Goal: Task Accomplishment & Management: Complete application form

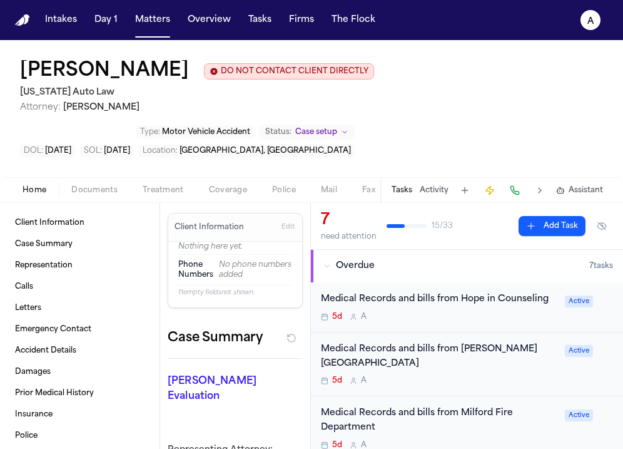
scroll to position [0, 9]
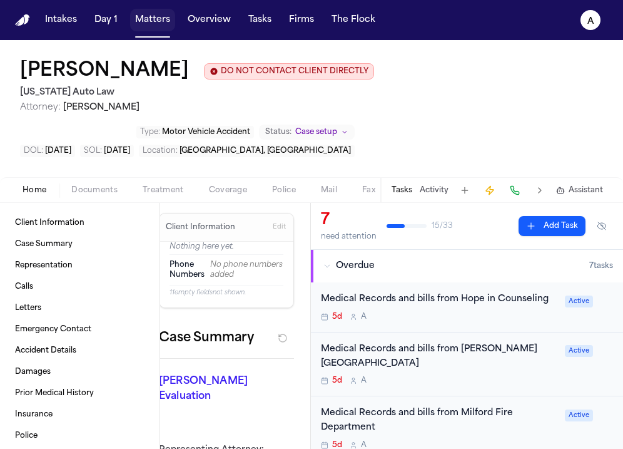
click at [152, 24] on button "Matters" at bounding box center [152, 20] width 45 height 23
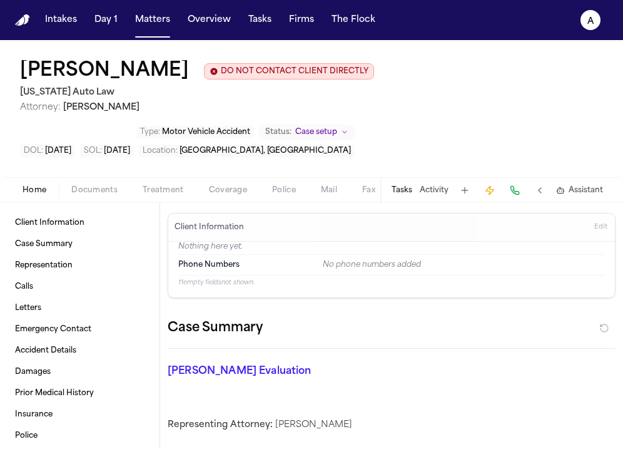
click at [395, 185] on button "Tasks" at bounding box center [402, 190] width 21 height 10
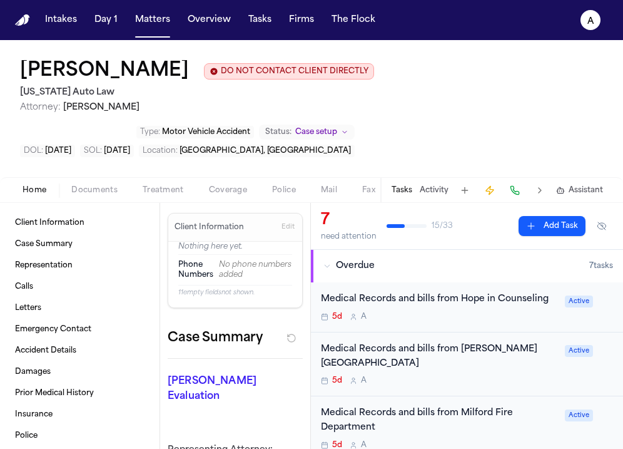
click at [541, 289] on div "Medical Records and bills from Hope in Counseling 5d A Active" at bounding box center [467, 307] width 312 height 50
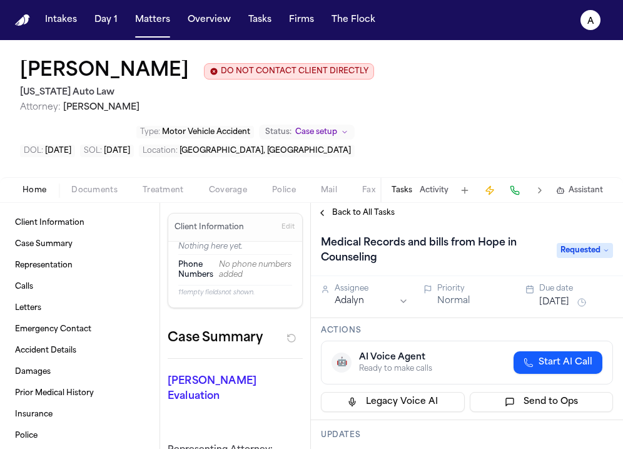
click at [566, 296] on button "[DATE]" at bounding box center [555, 302] width 30 height 13
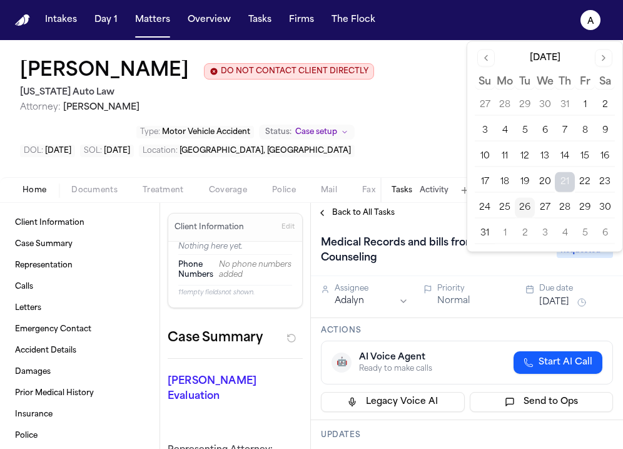
click at [578, 208] on button "29" at bounding box center [585, 208] width 20 height 20
click at [494, 325] on h3 "Actions" at bounding box center [467, 330] width 292 height 10
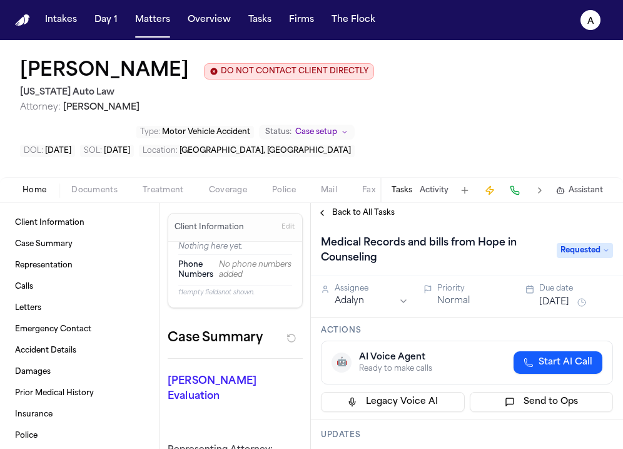
click at [366, 208] on span "Back to All Tasks" at bounding box center [363, 213] width 63 height 10
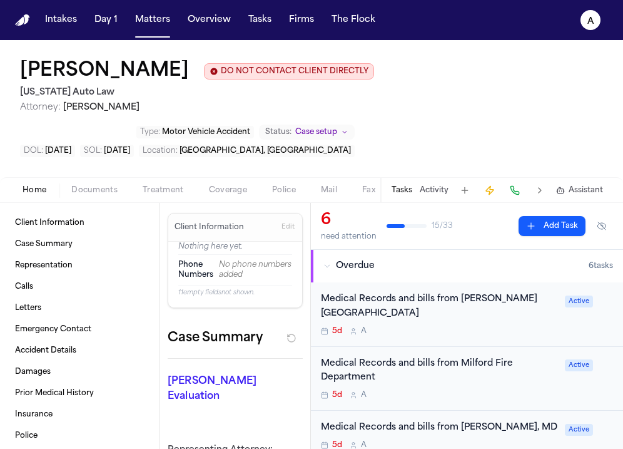
click at [533, 298] on div "Medical Records and bills from [PERSON_NAME][GEOGRAPHIC_DATA] 5d A Active" at bounding box center [467, 314] width 312 height 64
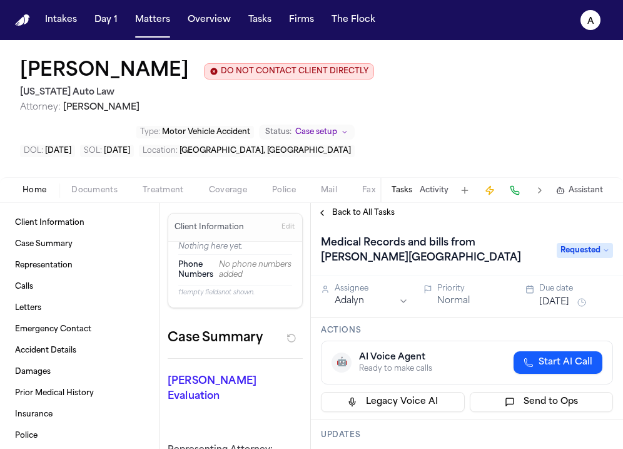
click at [553, 296] on button "[DATE]" at bounding box center [555, 302] width 30 height 13
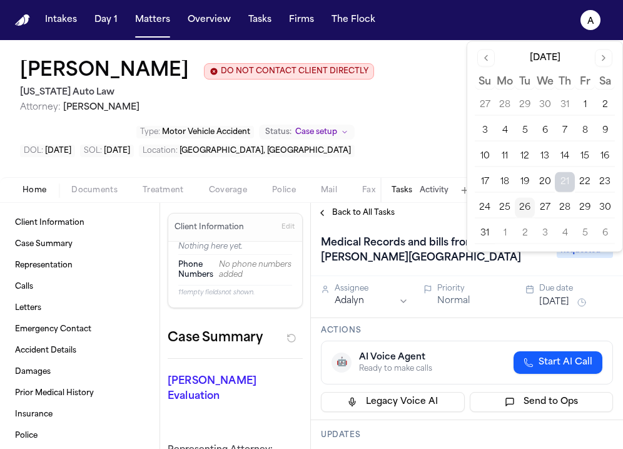
click at [583, 207] on button "29" at bounding box center [585, 208] width 20 height 20
click at [506, 318] on div "Actions 🤖 AI Voice Agent Ready to make calls Start AI Call Legacy Voice AI Send…" at bounding box center [467, 369] width 312 height 102
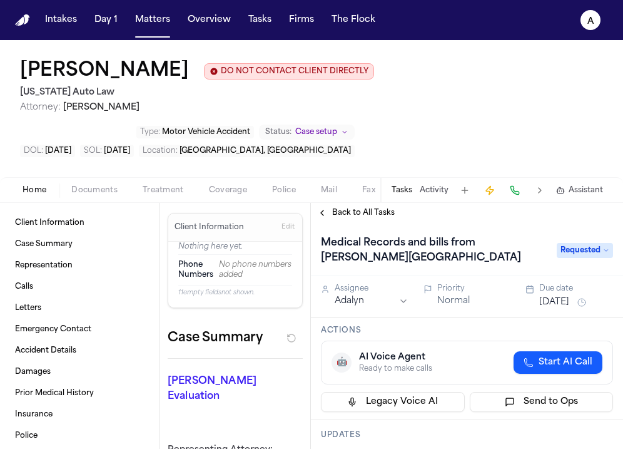
click at [372, 208] on span "Back to All Tasks" at bounding box center [363, 213] width 63 height 10
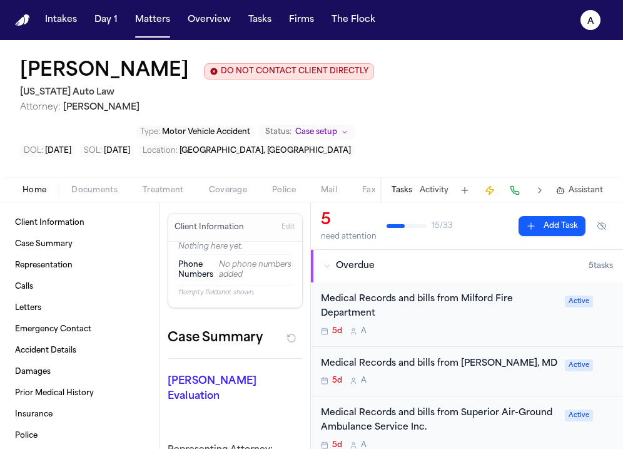
click at [528, 326] on div "5d A" at bounding box center [439, 331] width 237 height 10
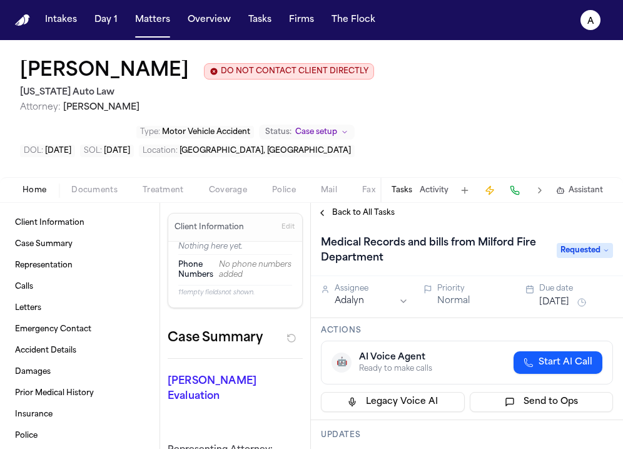
click at [562, 296] on button "[DATE]" at bounding box center [555, 302] width 30 height 13
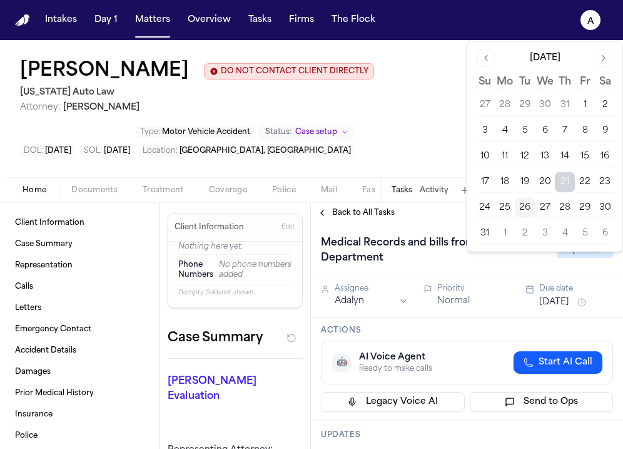
click at [584, 210] on button "29" at bounding box center [585, 208] width 20 height 20
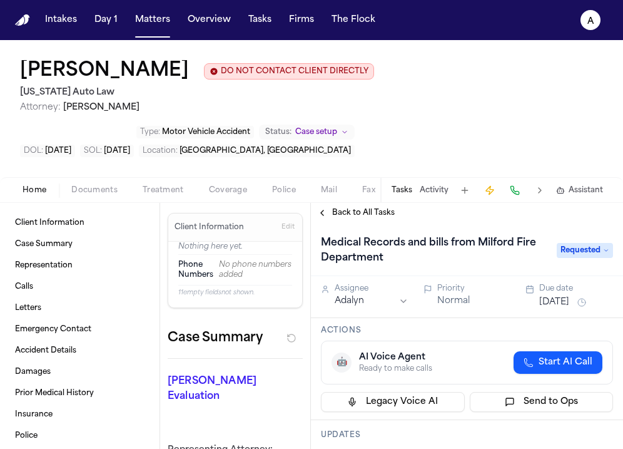
click at [379, 208] on span "Back to All Tasks" at bounding box center [363, 213] width 63 height 10
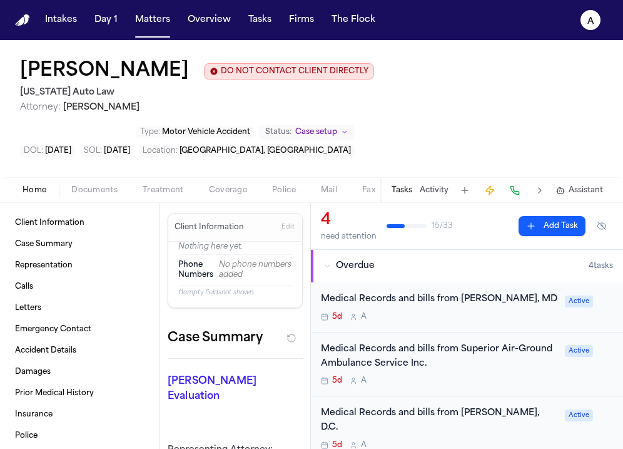
click at [546, 312] on div "5d A" at bounding box center [439, 317] width 237 height 10
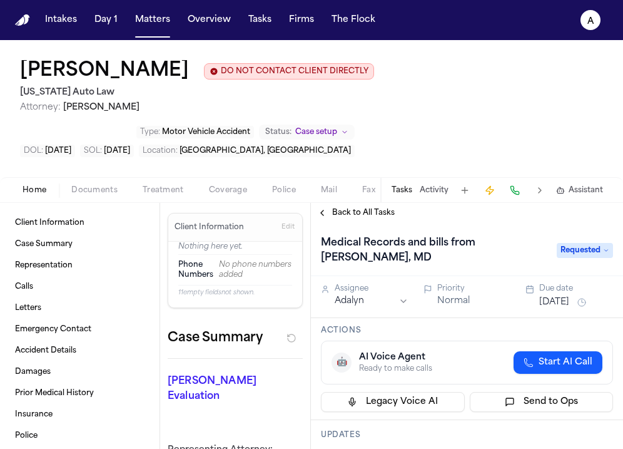
click at [563, 296] on button "[DATE]" at bounding box center [555, 302] width 30 height 13
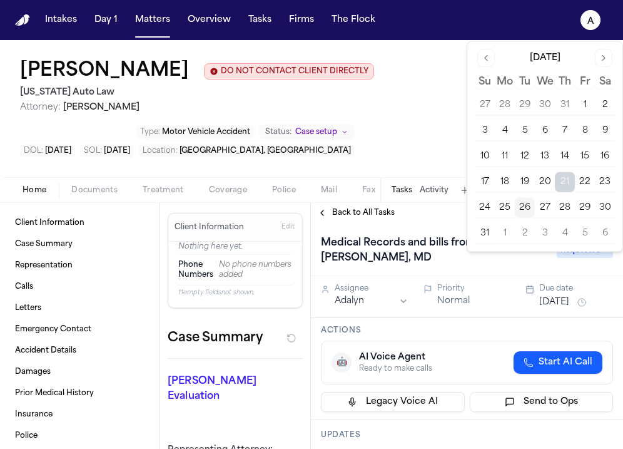
click at [583, 207] on button "29" at bounding box center [585, 208] width 20 height 20
click at [378, 208] on span "Back to All Tasks" at bounding box center [363, 213] width 63 height 10
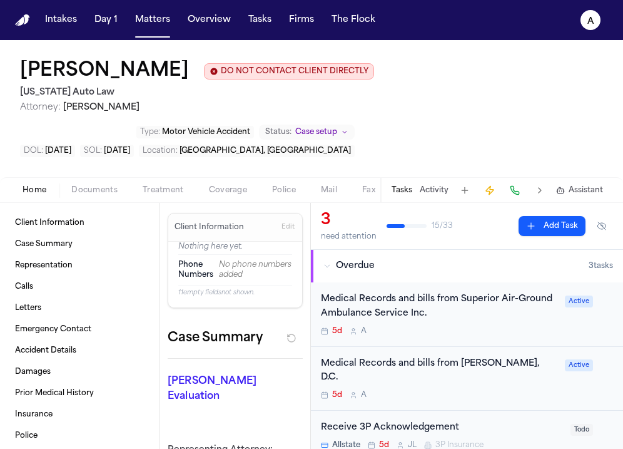
click at [554, 292] on div "Medical Records and bills from Superior Air-Ground Ambulance Service Inc. 5d A …" at bounding box center [467, 314] width 292 height 44
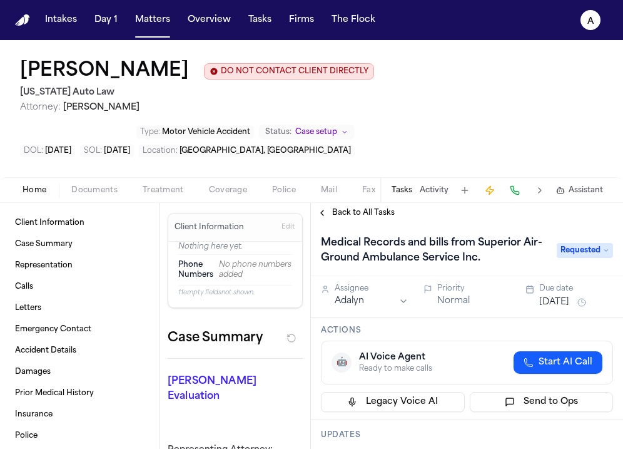
click at [570, 296] on button "[DATE]" at bounding box center [555, 302] width 30 height 13
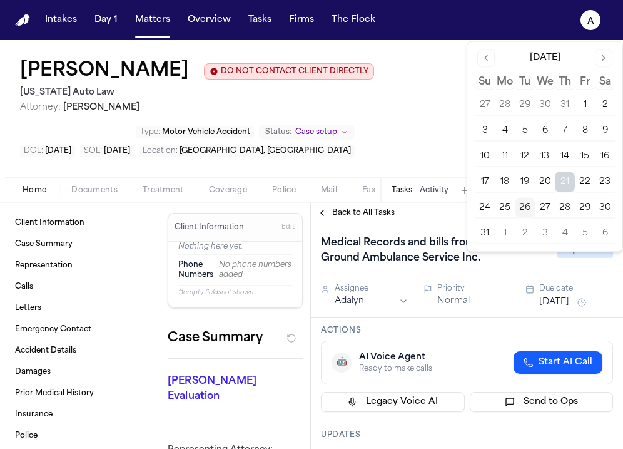
click at [586, 204] on button "29" at bounding box center [585, 208] width 20 height 20
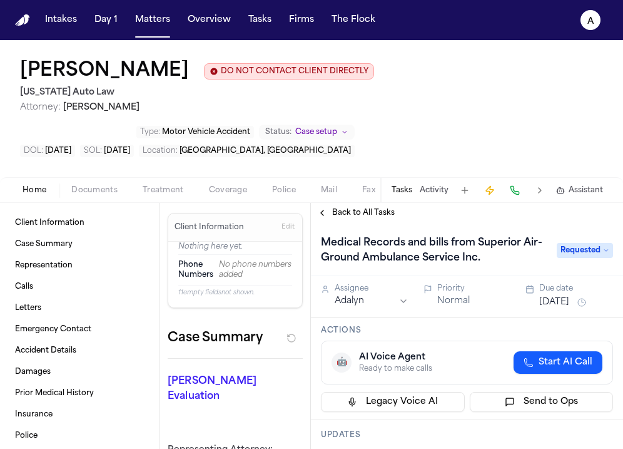
click at [380, 208] on span "Back to All Tasks" at bounding box center [363, 213] width 63 height 10
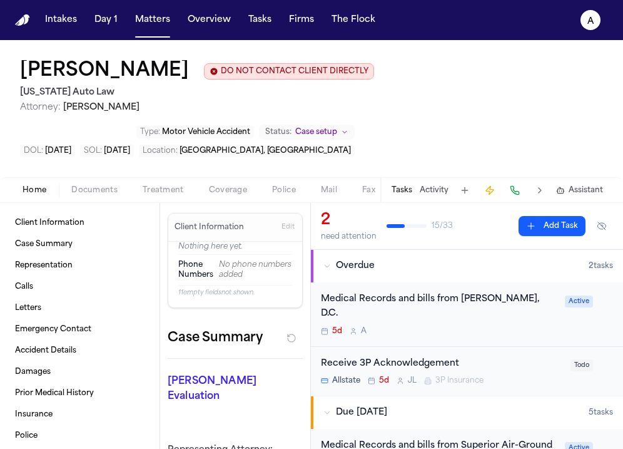
click at [549, 292] on div "Medical Records and bills from [PERSON_NAME], D.C. 5d A Active" at bounding box center [467, 314] width 292 height 44
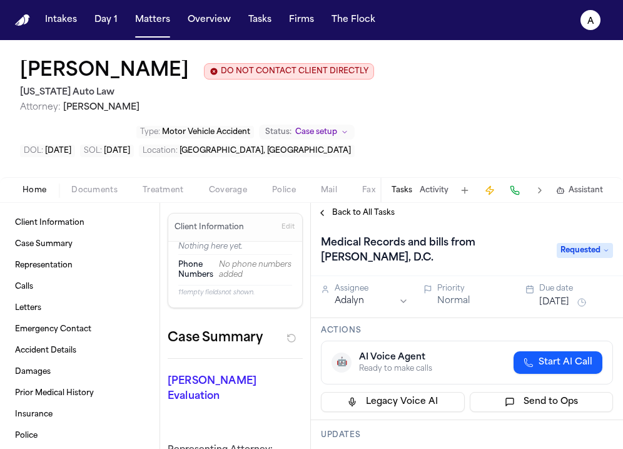
click at [554, 284] on div "Due date" at bounding box center [577, 289] width 74 height 10
click at [555, 296] on button "[DATE]" at bounding box center [555, 302] width 30 height 13
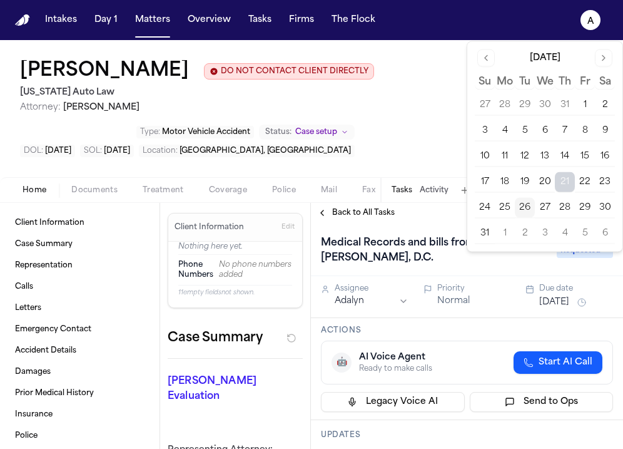
click at [580, 208] on button "29" at bounding box center [585, 208] width 20 height 20
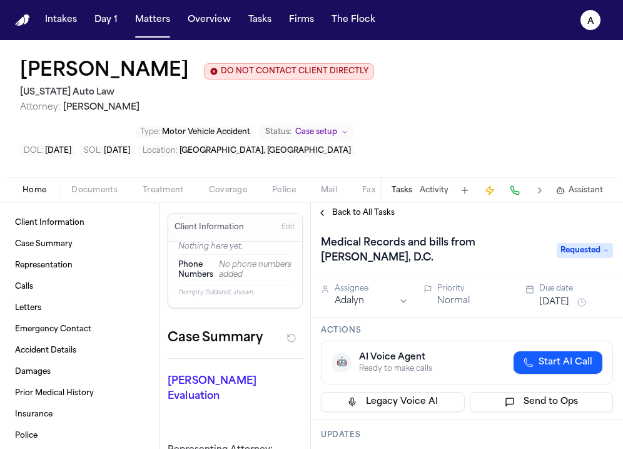
click at [454, 233] on h1 "Medical Records and bills from [PERSON_NAME], D.C." at bounding box center [432, 250] width 233 height 35
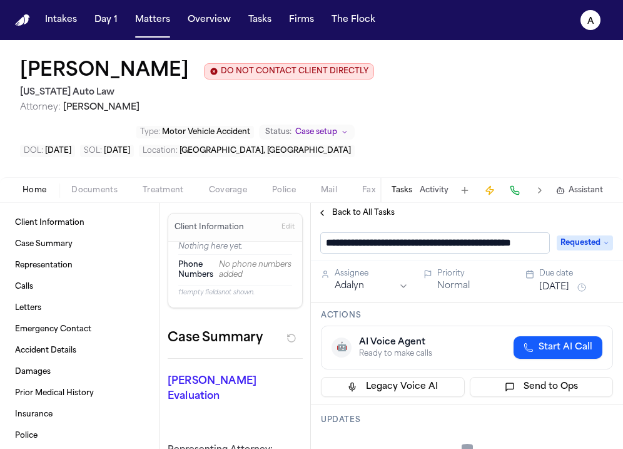
scroll to position [0, 38]
click at [376, 208] on span "Back to All Tasks" at bounding box center [363, 213] width 63 height 10
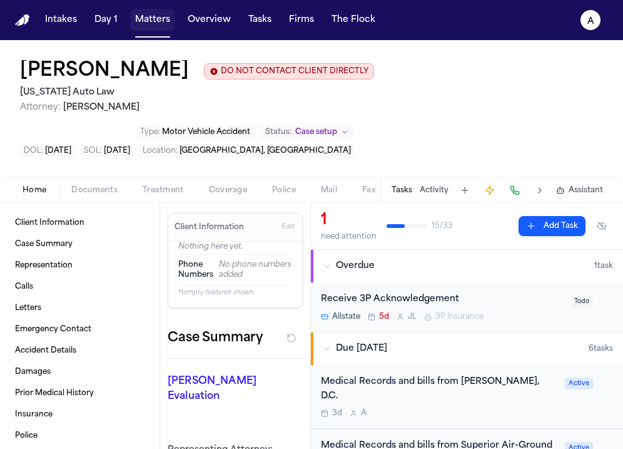
click at [161, 21] on button "Matters" at bounding box center [152, 20] width 45 height 23
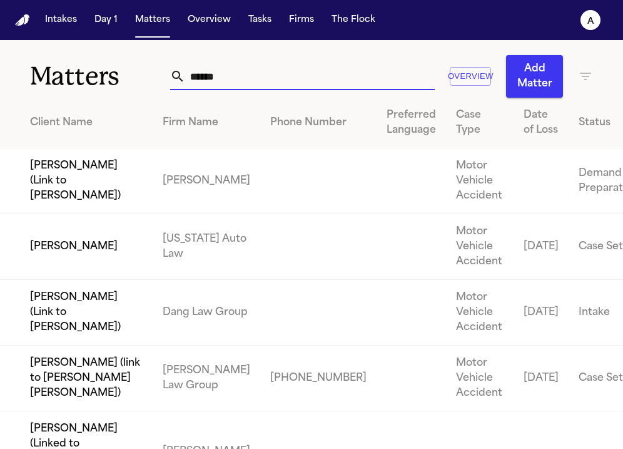
drag, startPoint x: 226, startPoint y: 78, endPoint x: 106, endPoint y: 73, distance: 120.3
click at [106, 73] on div "Matters ****** Overview Add Matter" at bounding box center [311, 69] width 623 height 58
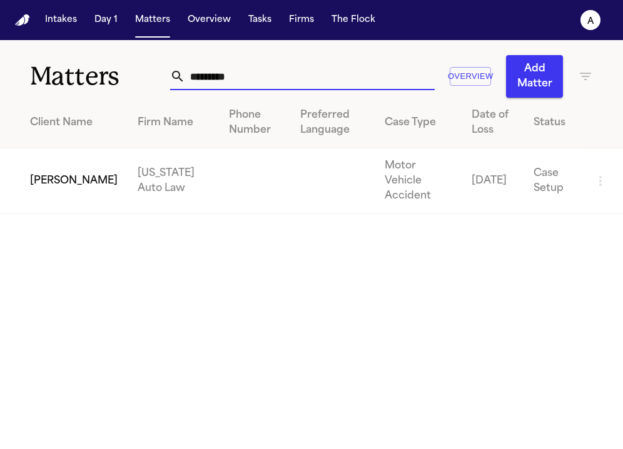
type input "*********"
click at [49, 175] on td "[PERSON_NAME]" at bounding box center [64, 181] width 128 height 66
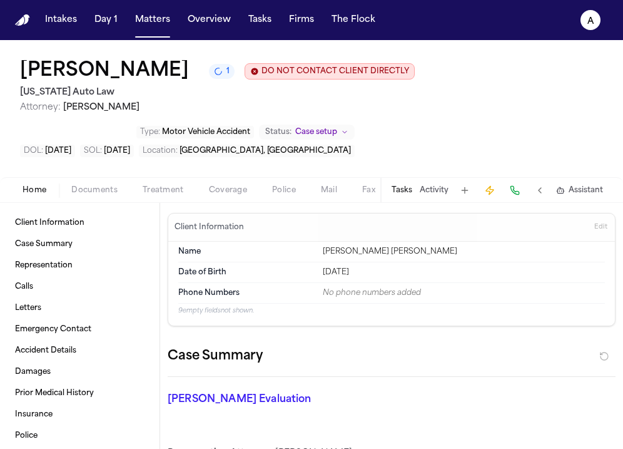
click at [410, 193] on button "Tasks" at bounding box center [402, 190] width 21 height 10
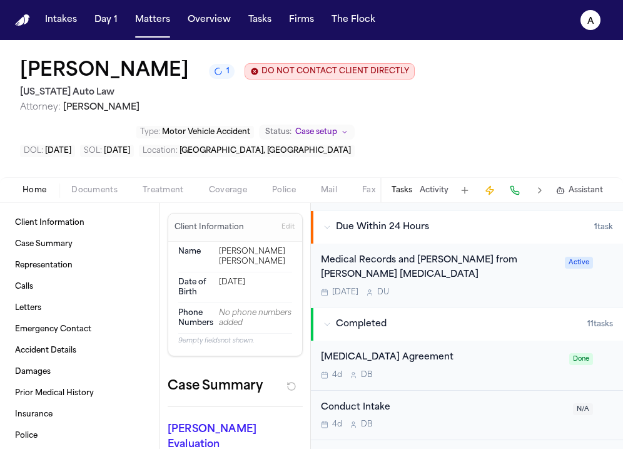
scroll to position [418, 0]
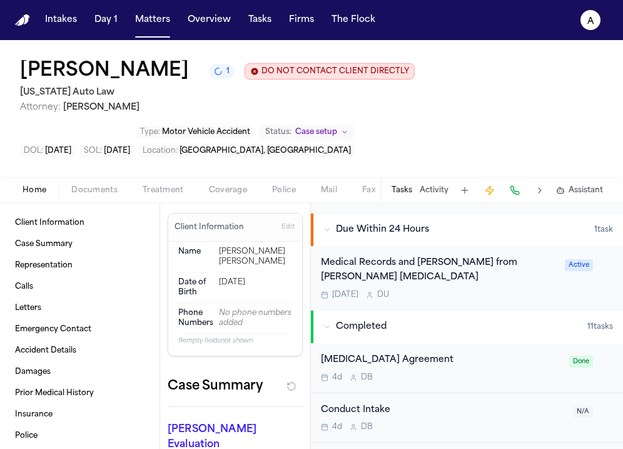
click at [395, 190] on button "Tasks" at bounding box center [402, 190] width 21 height 10
click at [401, 191] on button "Tasks" at bounding box center [402, 190] width 21 height 10
click at [479, 195] on div "Tasks Activity Assistant" at bounding box center [497, 190] width 233 height 24
click at [462, 190] on button at bounding box center [465, 191] width 18 height 18
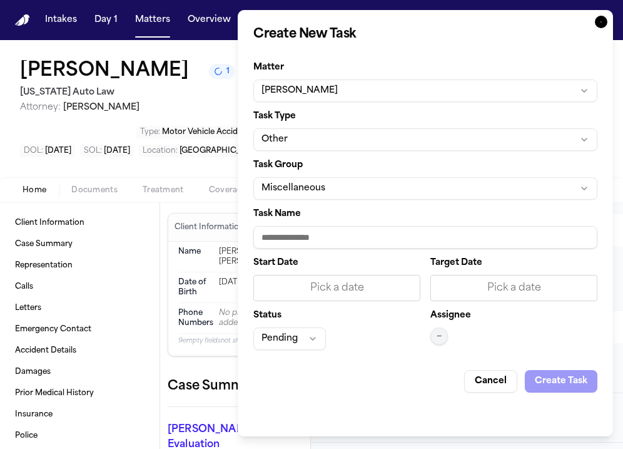
click at [314, 232] on input "Task Name" at bounding box center [425, 237] width 344 height 23
click at [336, 192] on button "Miscellaneous" at bounding box center [425, 188] width 344 height 23
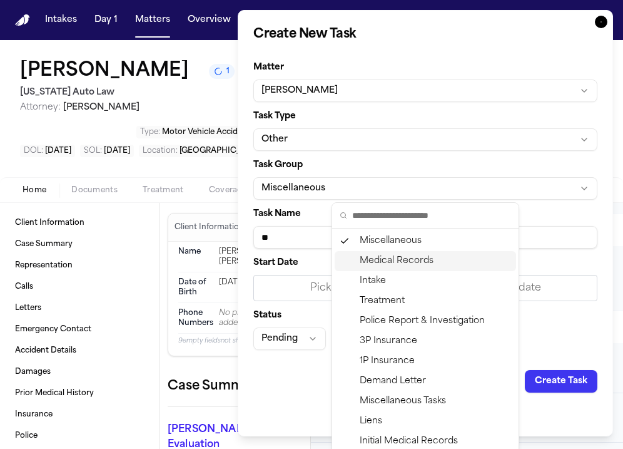
click at [389, 258] on div "Medical Records" at bounding box center [426, 261] width 182 height 20
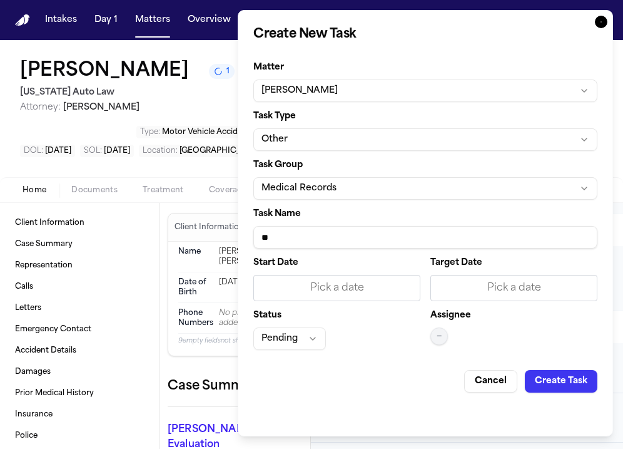
click at [319, 237] on input "**" at bounding box center [425, 237] width 344 height 23
type input "**********"
click at [331, 284] on div "Pick a date" at bounding box center [337, 287] width 151 height 15
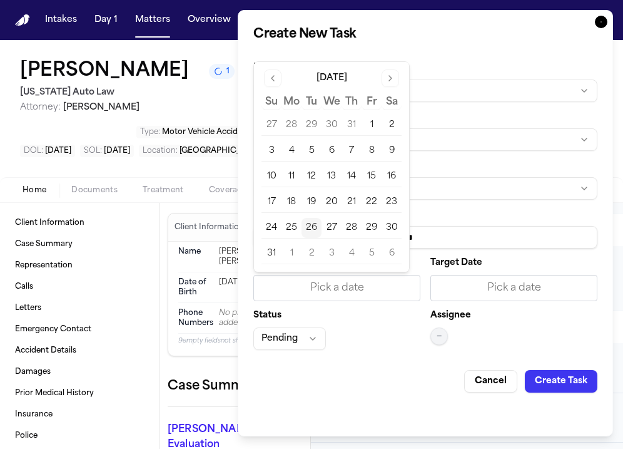
click at [310, 230] on button "26" at bounding box center [312, 228] width 20 height 20
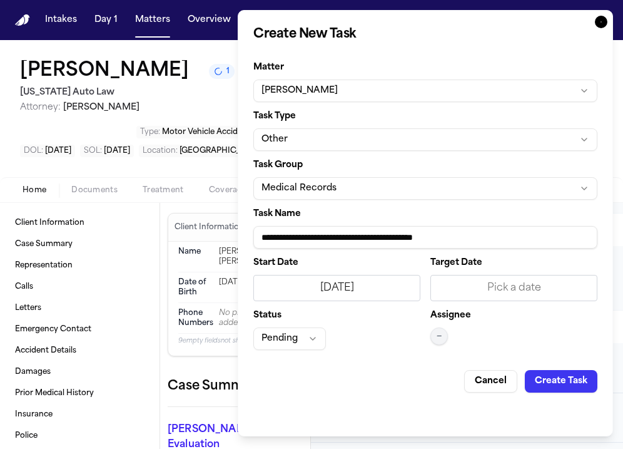
click at [481, 297] on div "Pick a date" at bounding box center [514, 288] width 167 height 26
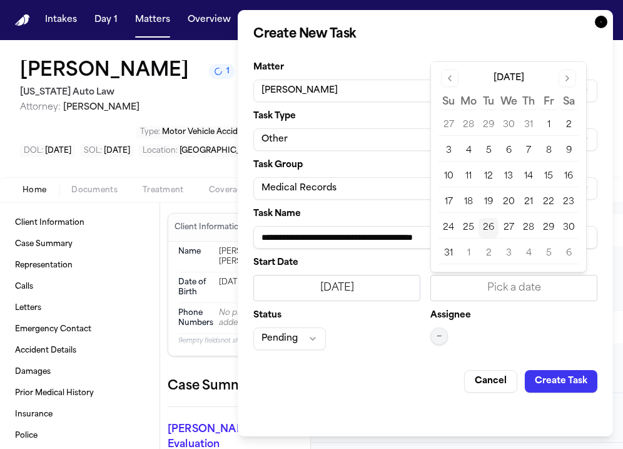
click at [491, 227] on button "26" at bounding box center [489, 228] width 20 height 20
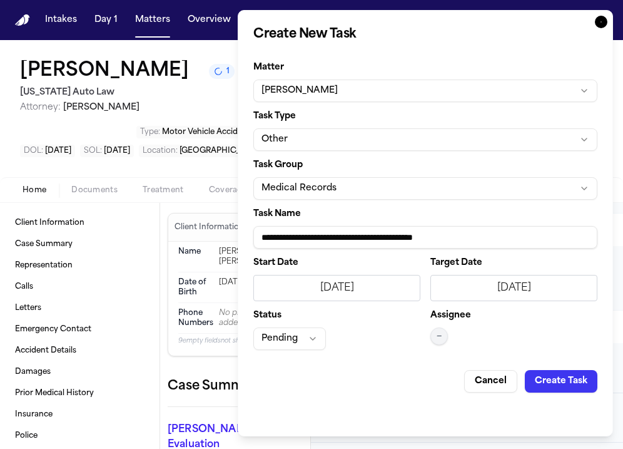
click at [285, 337] on button "Pending" at bounding box center [289, 338] width 73 height 23
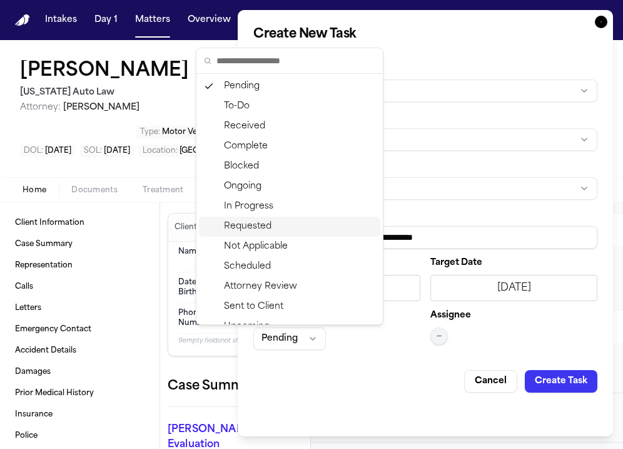
click at [293, 229] on div "Requested" at bounding box center [290, 227] width 182 height 20
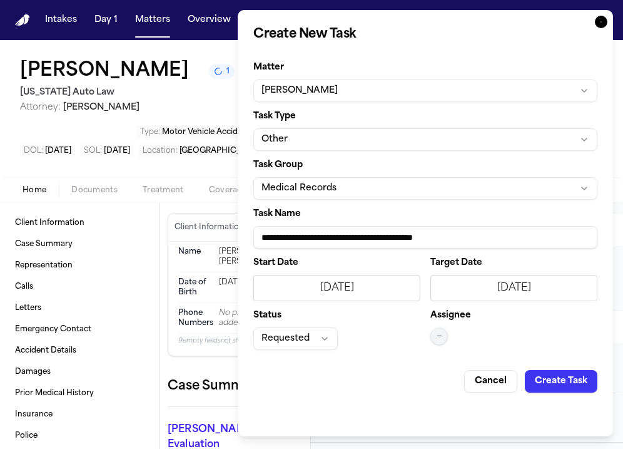
click at [434, 330] on button "—" at bounding box center [440, 336] width 18 height 18
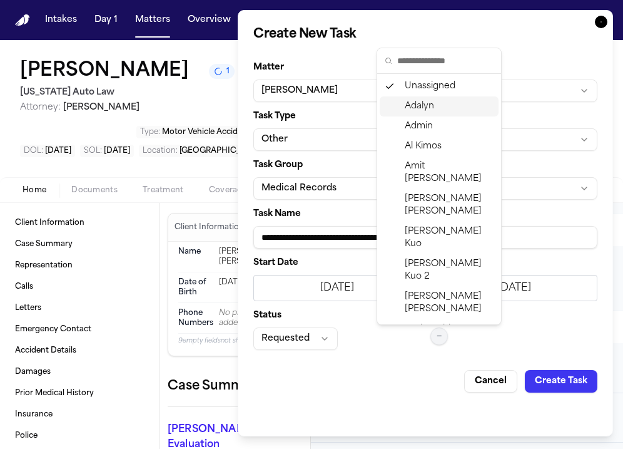
click at [436, 106] on div "Adalyn" at bounding box center [439, 106] width 119 height 20
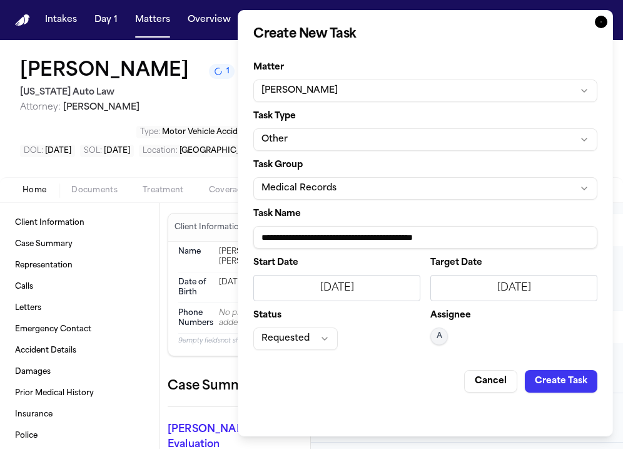
click at [569, 379] on button "Create Task" at bounding box center [561, 381] width 73 height 23
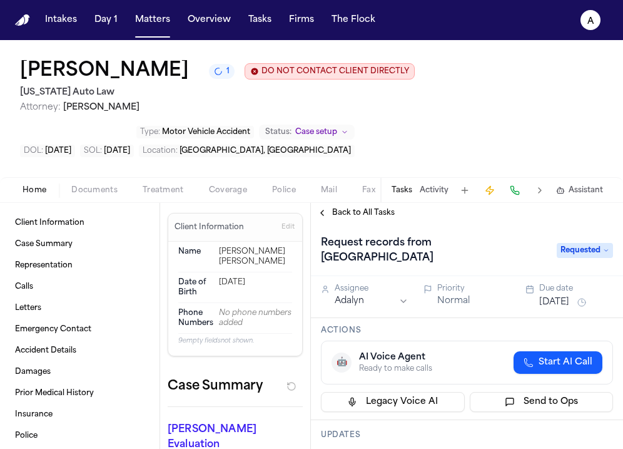
click at [553, 314] on div "Assignee Adalyn Priority Normal Due date [DATE]" at bounding box center [467, 297] width 312 height 42
click at [570, 304] on button "[DATE]" at bounding box center [555, 302] width 30 height 13
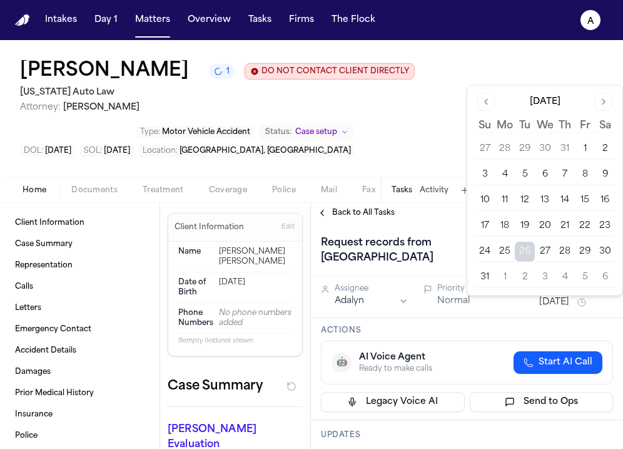
click at [585, 253] on button "29" at bounding box center [585, 252] width 20 height 20
click at [454, 230] on div "Request records from [GEOGRAPHIC_DATA] Requested" at bounding box center [467, 249] width 312 height 53
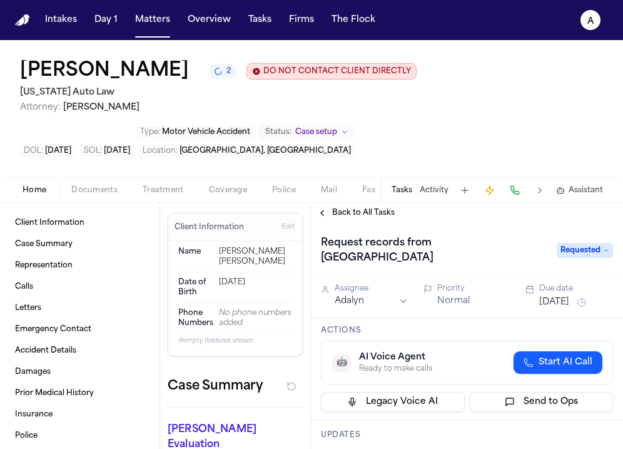
click at [404, 192] on button "Tasks" at bounding box center [402, 190] width 21 height 10
click at [465, 191] on button at bounding box center [465, 191] width 18 height 18
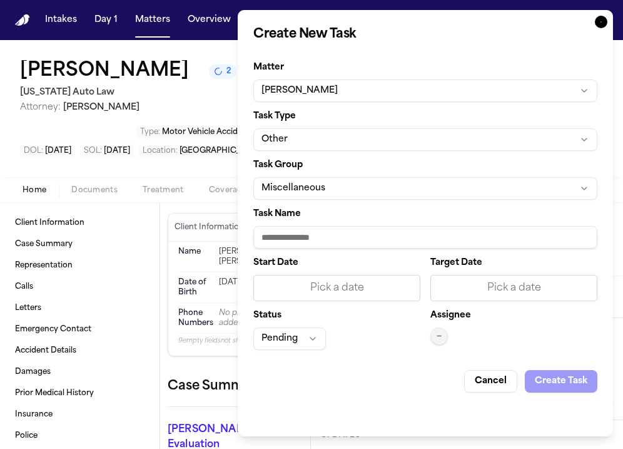
click at [365, 192] on button "Miscellaneous" at bounding box center [425, 188] width 344 height 23
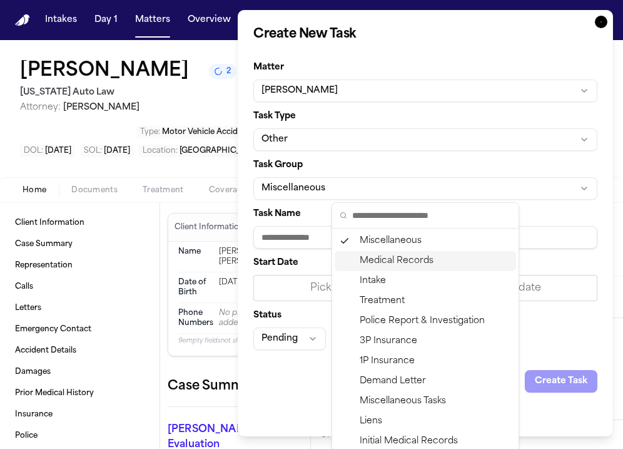
click at [399, 259] on div "Medical Records" at bounding box center [426, 261] width 182 height 20
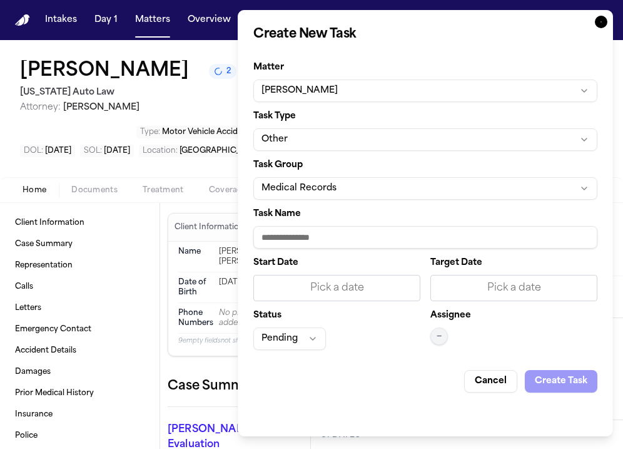
click at [337, 236] on input "Task Name" at bounding box center [425, 237] width 344 height 23
type input "**********"
click at [327, 287] on div "Pick a date" at bounding box center [337, 287] width 151 height 15
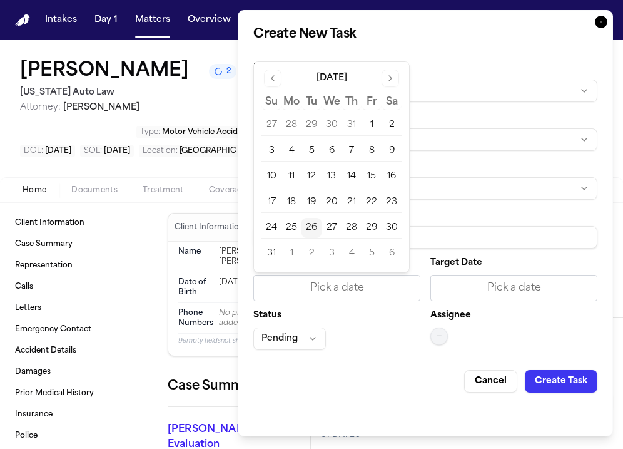
click at [311, 224] on button "26" at bounding box center [312, 228] width 20 height 20
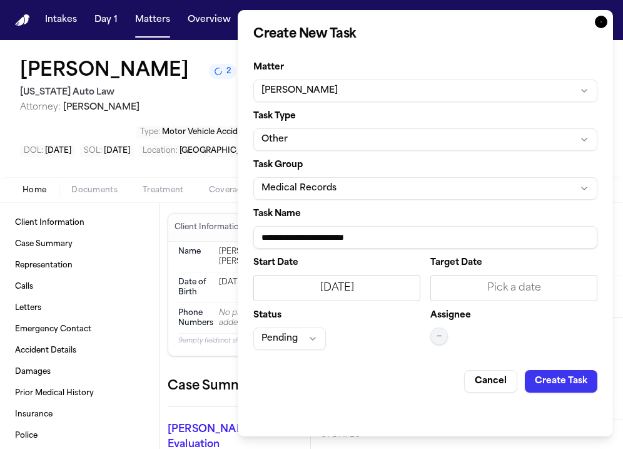
click at [487, 290] on div "Pick a date" at bounding box center [514, 287] width 151 height 15
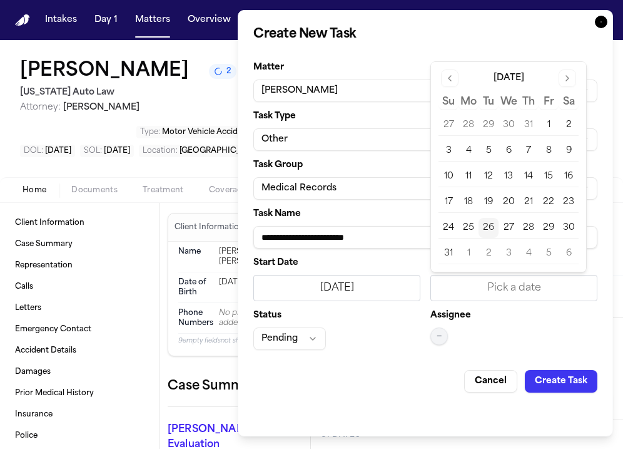
click at [486, 230] on button "26" at bounding box center [489, 228] width 20 height 20
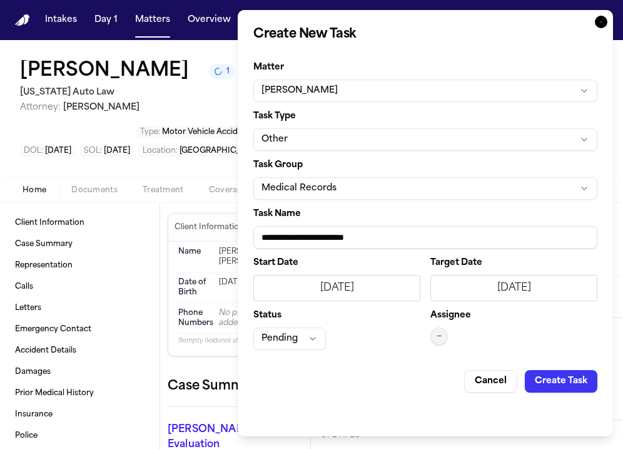
click at [307, 328] on button "Pending" at bounding box center [289, 338] width 73 height 23
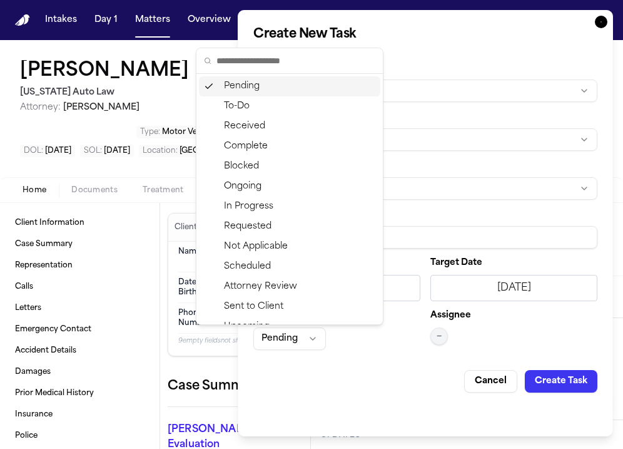
drag, startPoint x: 307, startPoint y: 328, endPoint x: 307, endPoint y: 302, distance: 25.7
click at [307, 309] on body "Intakes Day 1 Matters Overview Tasks Firms The Flock A [PERSON_NAME] 1 DO NOT C…" at bounding box center [311, 224] width 623 height 449
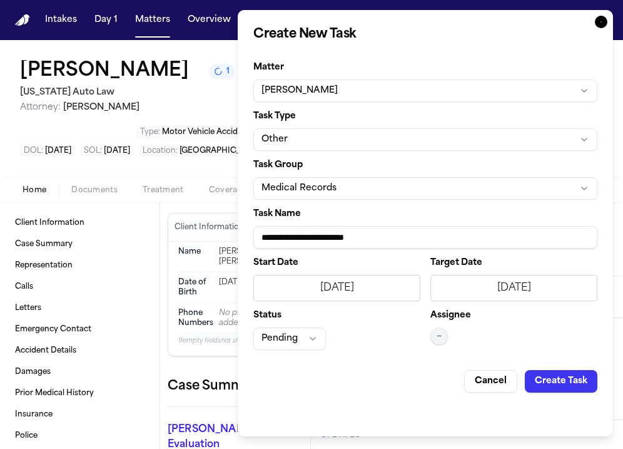
click at [290, 346] on button "Pending" at bounding box center [289, 338] width 73 height 23
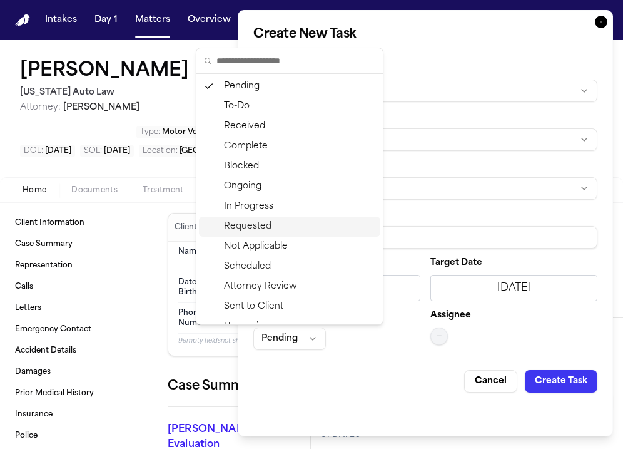
click at [275, 225] on div "Requested" at bounding box center [290, 227] width 182 height 20
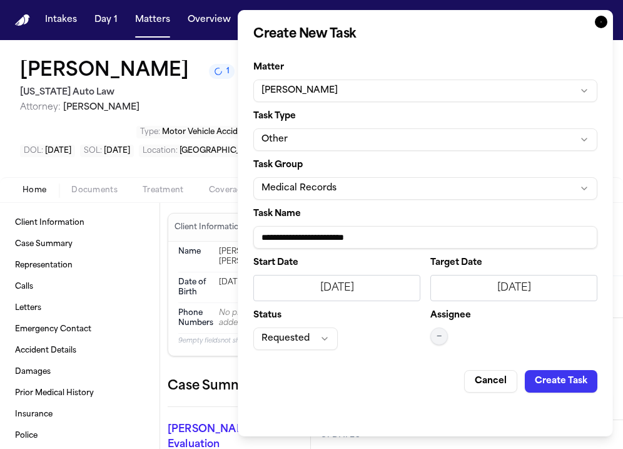
click at [442, 331] on button "—" at bounding box center [440, 336] width 18 height 18
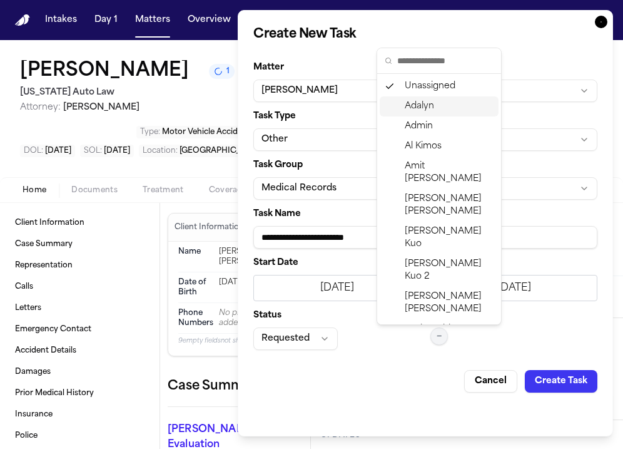
click at [444, 113] on div "Adalyn" at bounding box center [439, 106] width 119 height 20
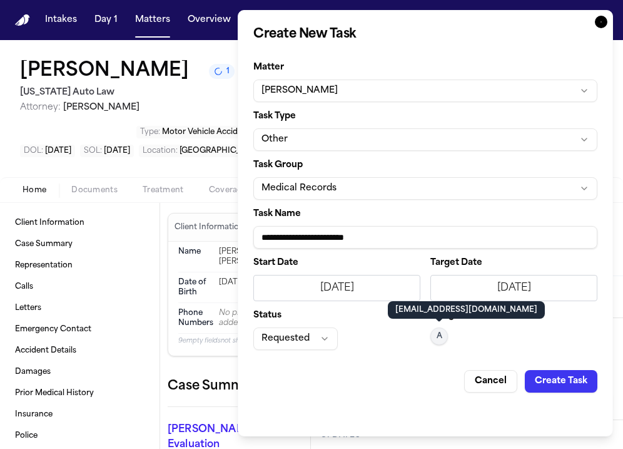
click at [561, 379] on button "Create Task" at bounding box center [561, 381] width 73 height 23
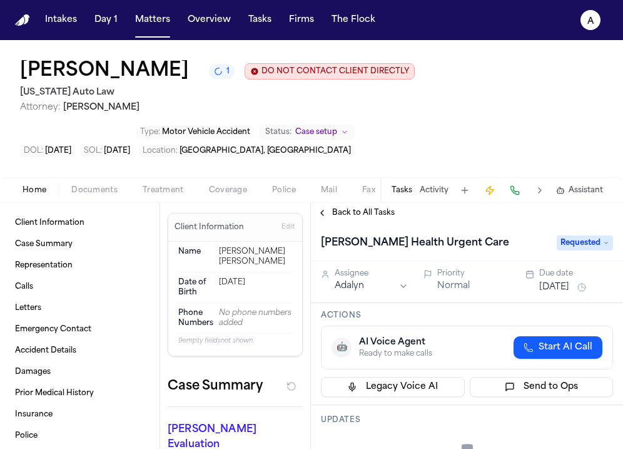
click at [570, 287] on button "[DATE]" at bounding box center [555, 287] width 30 height 13
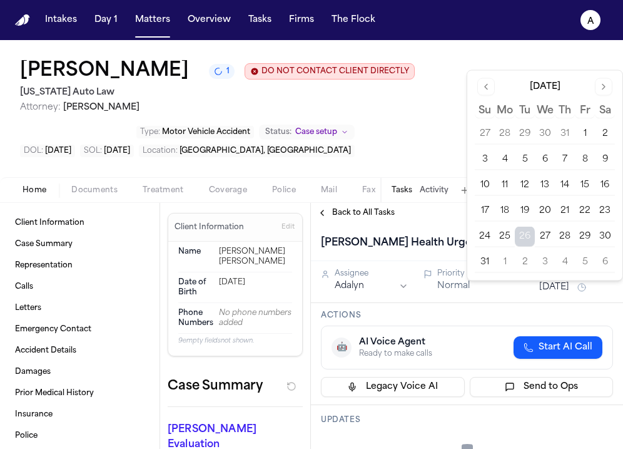
click at [583, 236] on button "29" at bounding box center [585, 237] width 20 height 20
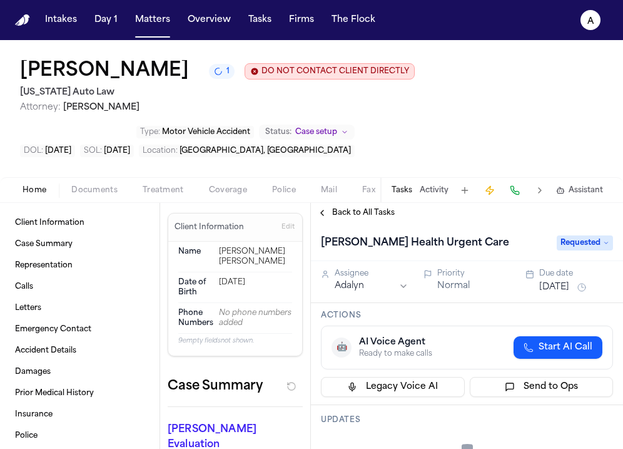
click at [494, 310] on div "Actions 🤖 AI Voice Agent Ready to make calls Start AI Call Legacy Voice AI Send…" at bounding box center [467, 354] width 312 height 102
click at [361, 213] on span "Back to All Tasks" at bounding box center [363, 213] width 63 height 10
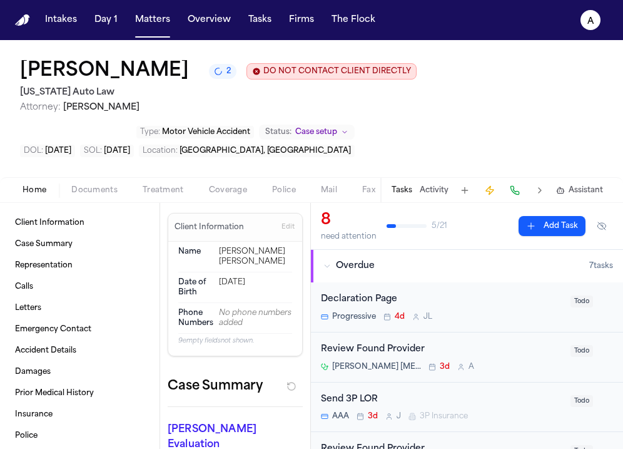
click at [404, 190] on button "Tasks" at bounding box center [402, 190] width 21 height 10
click at [405, 190] on button "Tasks" at bounding box center [402, 190] width 21 height 10
click at [552, 226] on button "Add Task" at bounding box center [552, 226] width 67 height 20
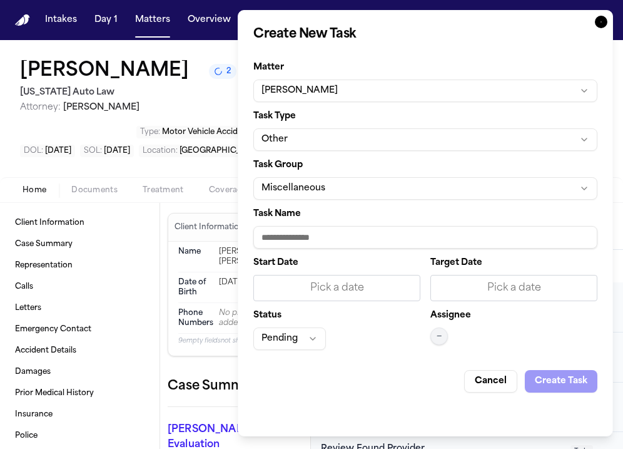
click at [339, 235] on input "Task Name" at bounding box center [425, 237] width 344 height 23
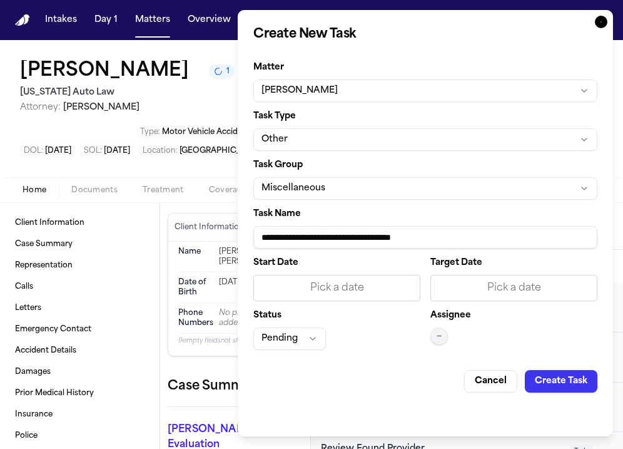
type input "**********"
click at [379, 287] on div "Pick a date" at bounding box center [337, 287] width 151 height 15
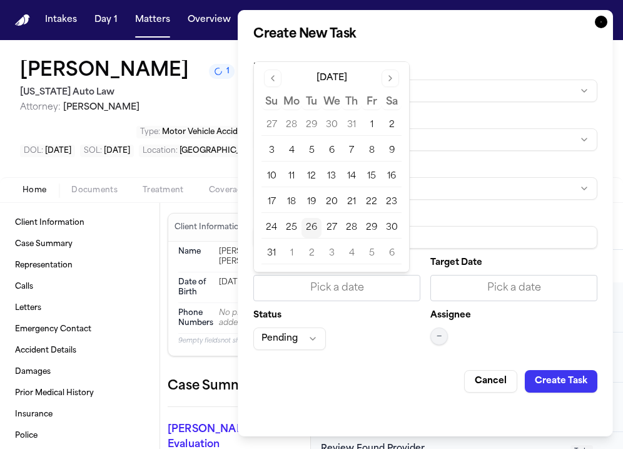
click at [370, 225] on button "29" at bounding box center [372, 228] width 20 height 20
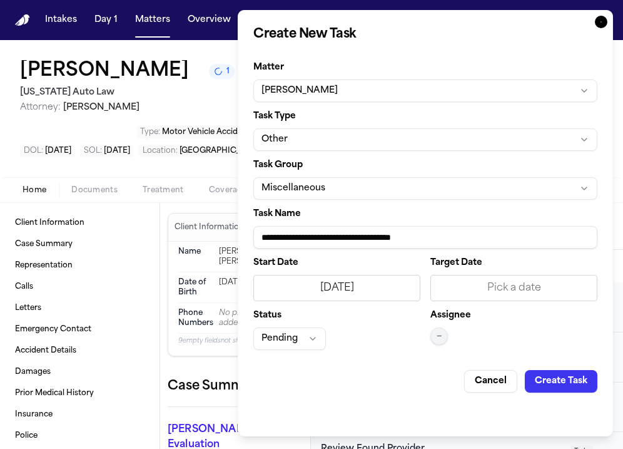
click at [466, 287] on div "Pick a date" at bounding box center [514, 287] width 151 height 15
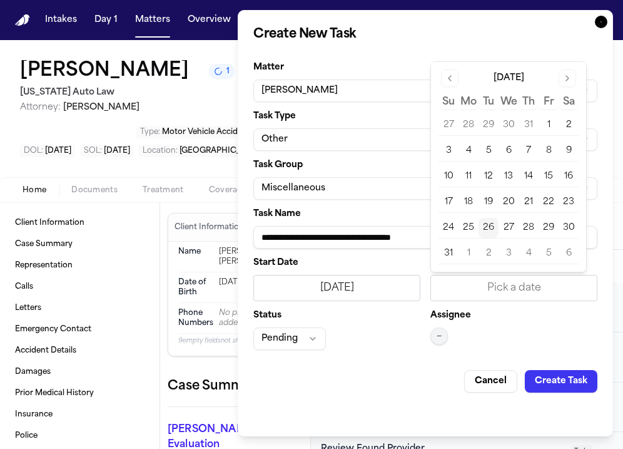
click at [545, 227] on button "29" at bounding box center [549, 228] width 20 height 20
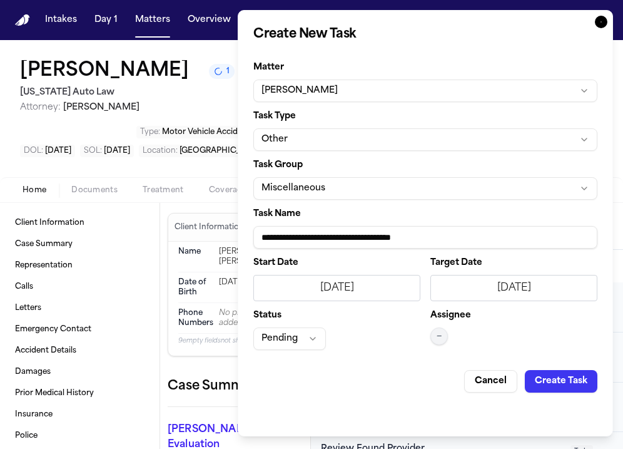
click at [312, 338] on button "Pending" at bounding box center [289, 338] width 73 height 23
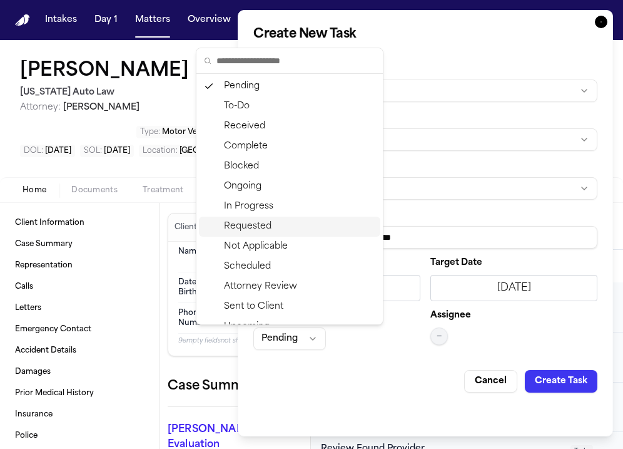
click at [295, 228] on div "Requested" at bounding box center [290, 227] width 182 height 20
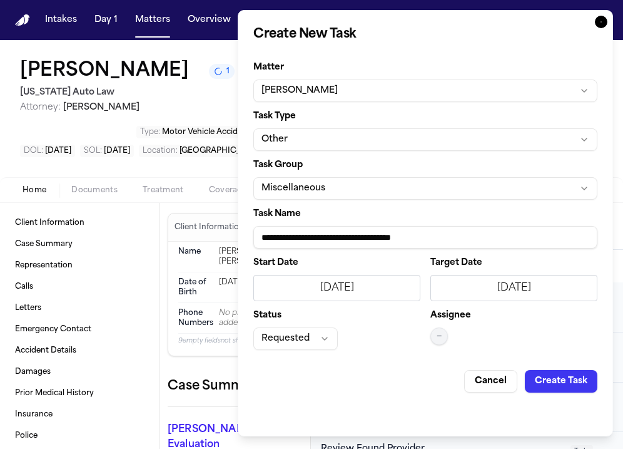
click at [440, 333] on span "—" at bounding box center [439, 336] width 5 height 10
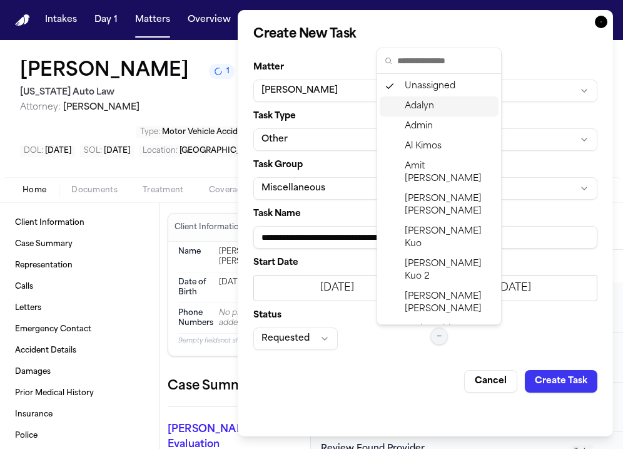
click at [438, 108] on div "Adalyn" at bounding box center [439, 106] width 119 height 20
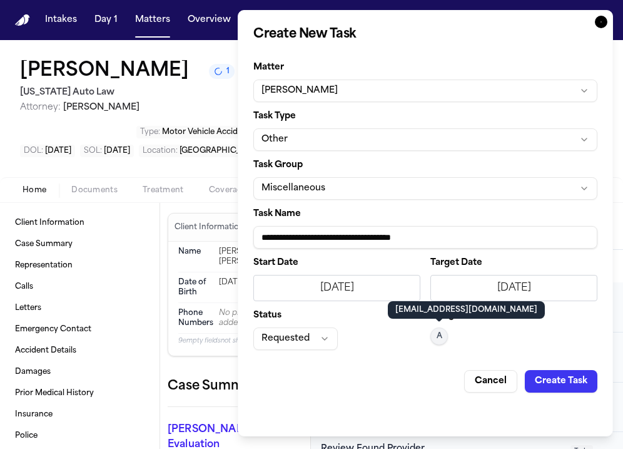
click at [560, 378] on button "Create Task" at bounding box center [561, 381] width 73 height 23
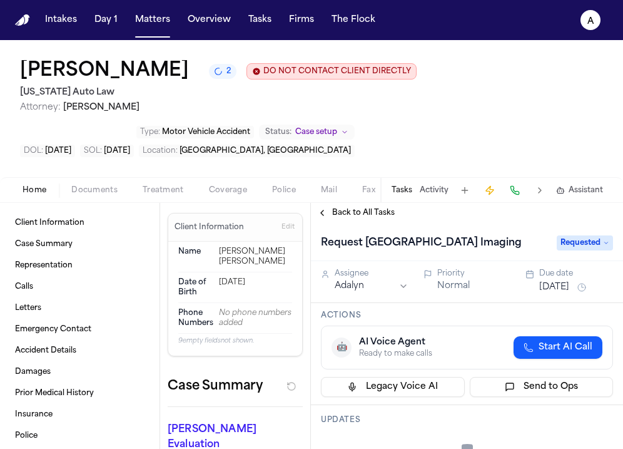
click at [364, 213] on span "Back to All Tasks" at bounding box center [363, 213] width 63 height 10
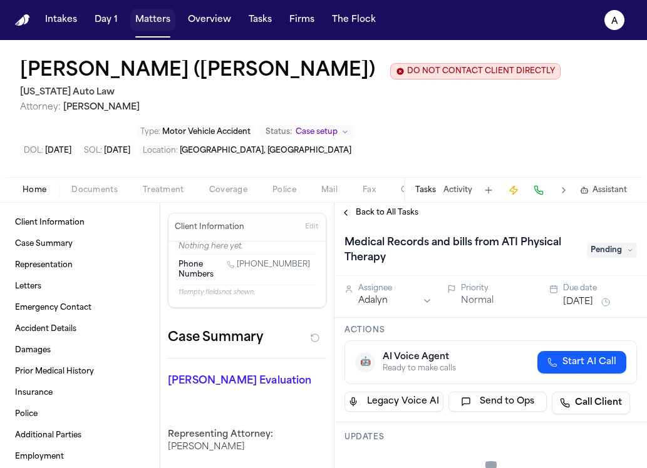
click at [155, 20] on button "Matters" at bounding box center [152, 20] width 45 height 23
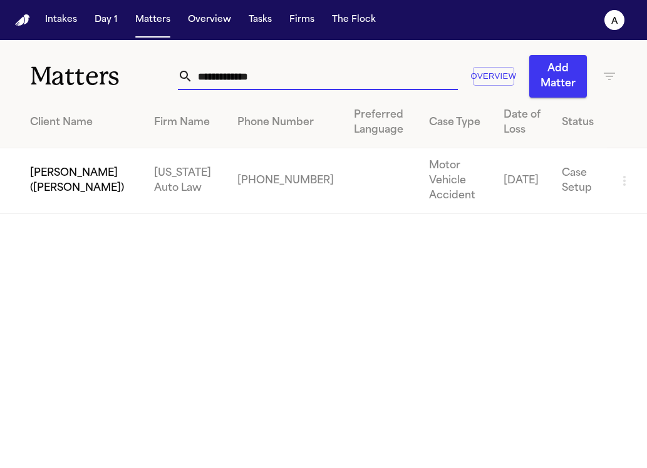
drag, startPoint x: 278, startPoint y: 81, endPoint x: 78, endPoint y: 79, distance: 200.3
click at [78, 79] on div "**********" at bounding box center [323, 69] width 647 height 58
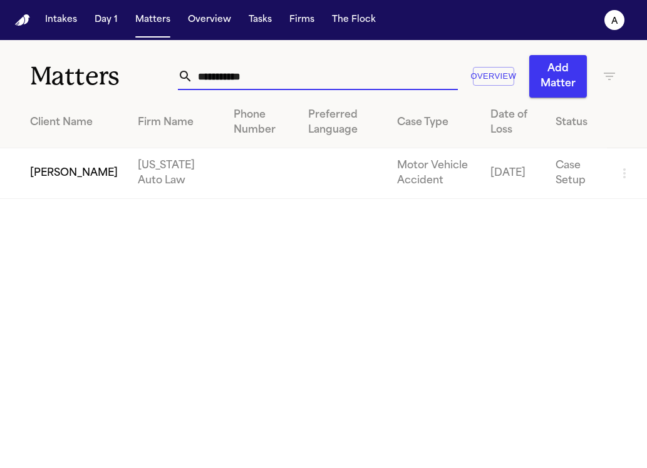
type input "**********"
click at [90, 168] on td "[PERSON_NAME]" at bounding box center [64, 173] width 128 height 51
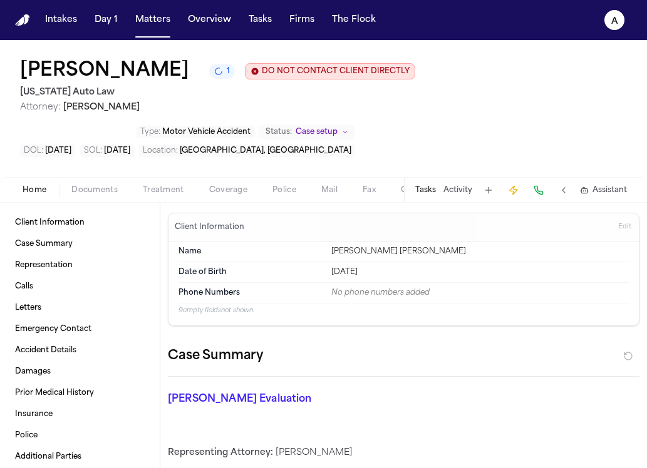
click at [426, 193] on button "Tasks" at bounding box center [425, 190] width 21 height 10
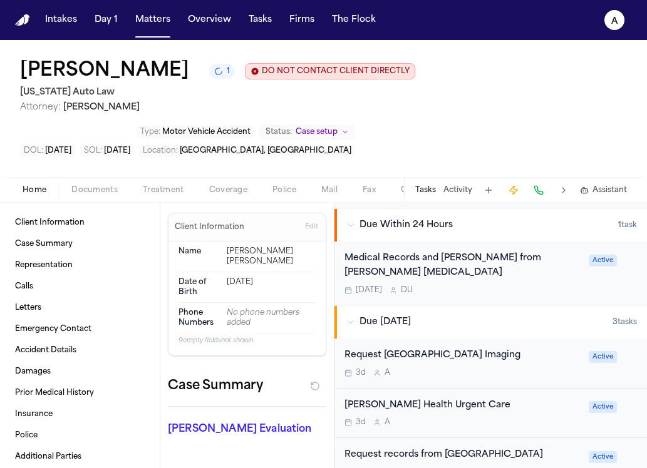
scroll to position [422, 0]
click at [519, 285] on div "Medical Records and Bill from Rodnick Chiropractic Tomorrow D U Active" at bounding box center [490, 274] width 312 height 64
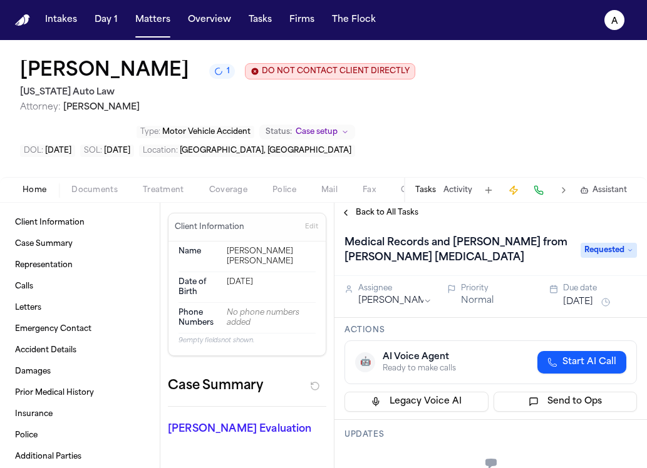
click at [404, 303] on html "Intakes Day 1 Matters Overview Tasks Firms The Flock A Emma Welden 1 DO NOT CON…" at bounding box center [323, 234] width 647 height 468
click at [593, 302] on button "Aug 27, 2025" at bounding box center [578, 302] width 30 height 13
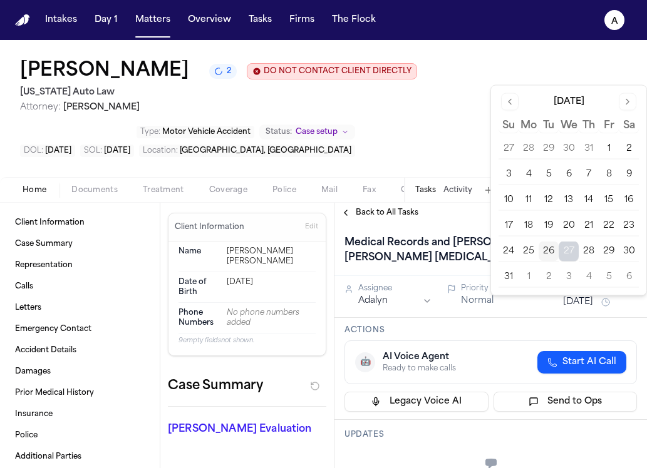
click at [607, 251] on button "29" at bounding box center [608, 252] width 20 height 20
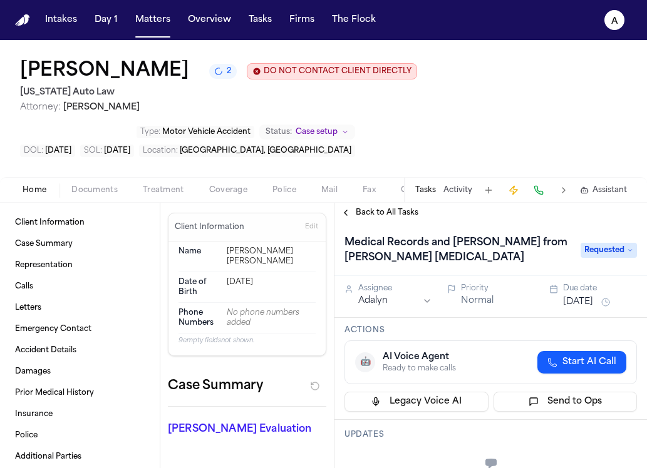
click at [496, 335] on h3 "Actions" at bounding box center [490, 330] width 292 height 10
click at [397, 218] on span "Back to All Tasks" at bounding box center [387, 213] width 63 height 10
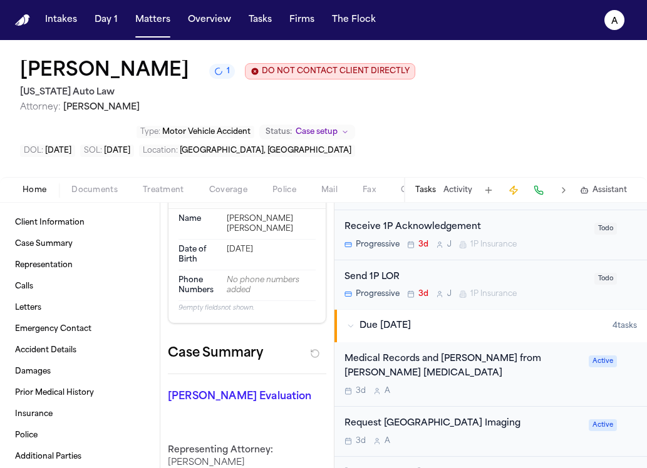
scroll to position [258, 0]
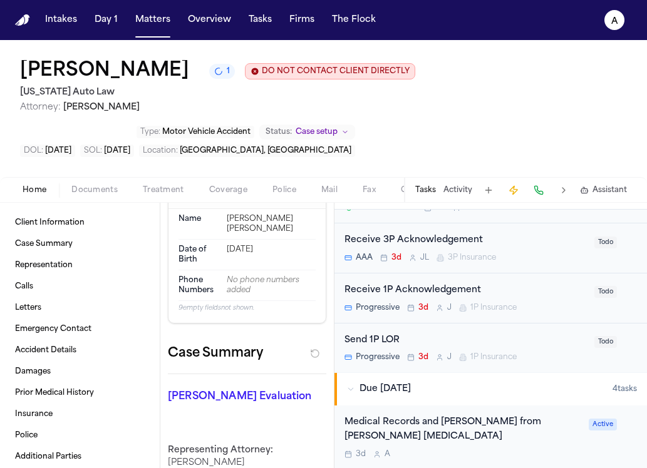
click at [63, 130] on div "Type : Motor Vehicle Accident Status: Case setup" at bounding box center [187, 132] width 335 height 16
click at [209, 79] on button "1" at bounding box center [222, 71] width 26 height 15
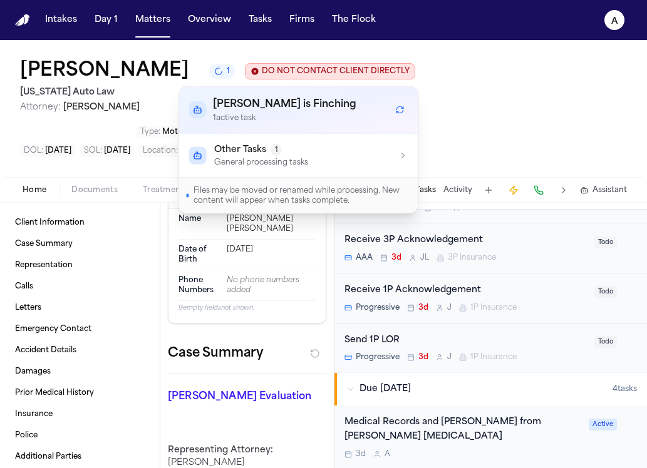
click at [157, 89] on h2 "[US_STATE] Auto Law" at bounding box center [217, 92] width 395 height 15
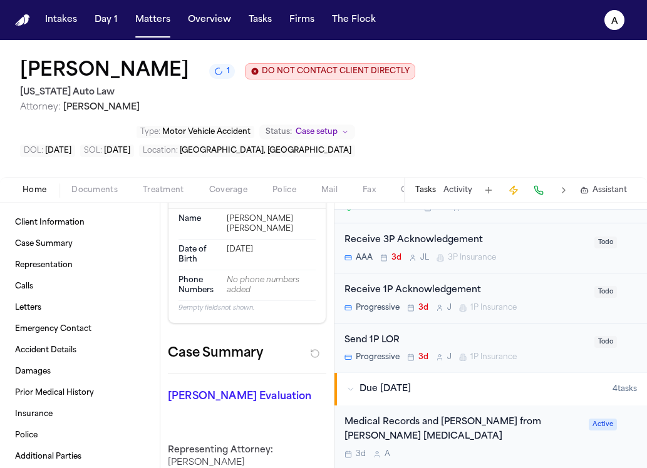
click at [150, 20] on button "Matters" at bounding box center [152, 20] width 45 height 23
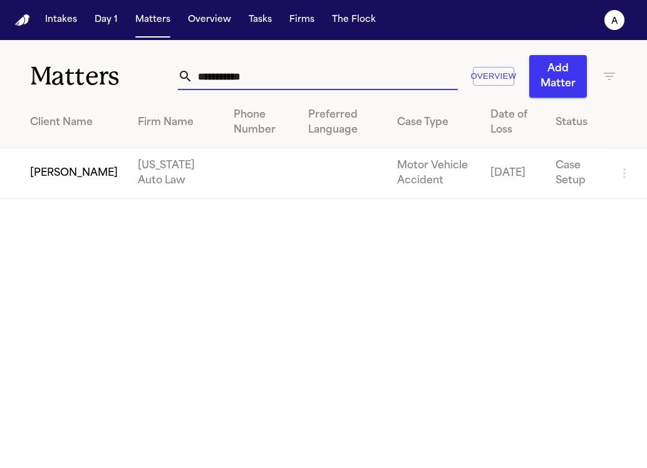
drag, startPoint x: 280, startPoint y: 83, endPoint x: 148, endPoint y: 79, distance: 132.7
click at [148, 79] on div "**********" at bounding box center [323, 69] width 647 height 58
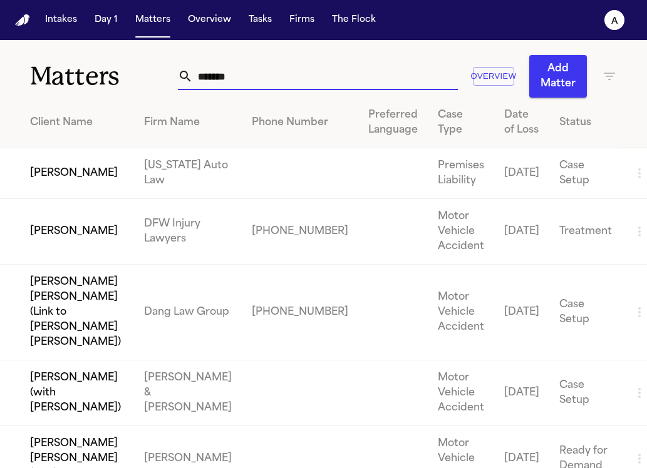
type input "******"
click at [99, 174] on td "Tamara Johnson" at bounding box center [67, 173] width 134 height 51
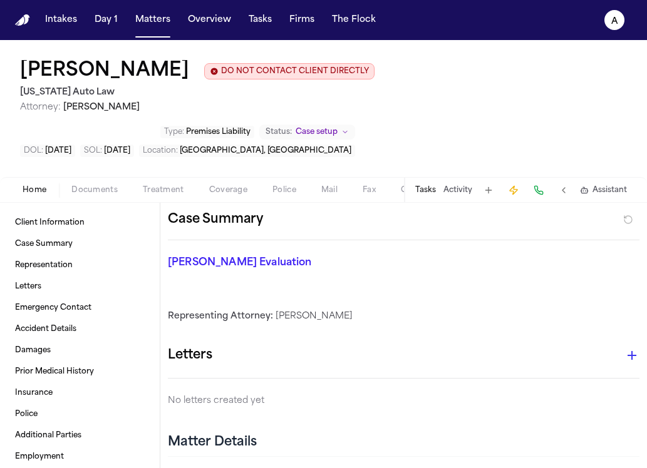
click at [427, 185] on button "Tasks" at bounding box center [425, 190] width 21 height 10
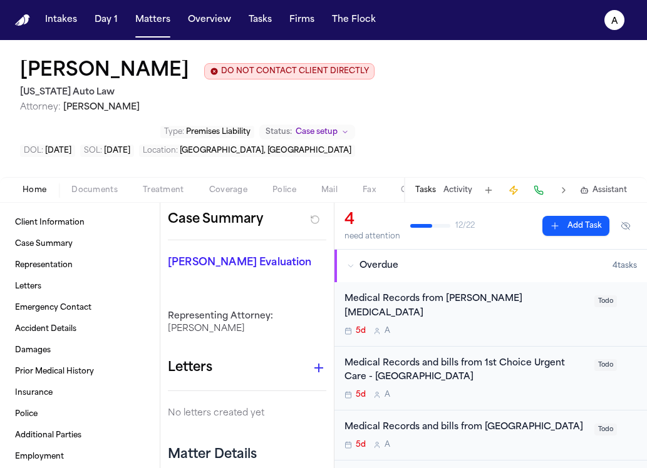
click at [548, 326] on div "5d A" at bounding box center [465, 331] width 242 height 10
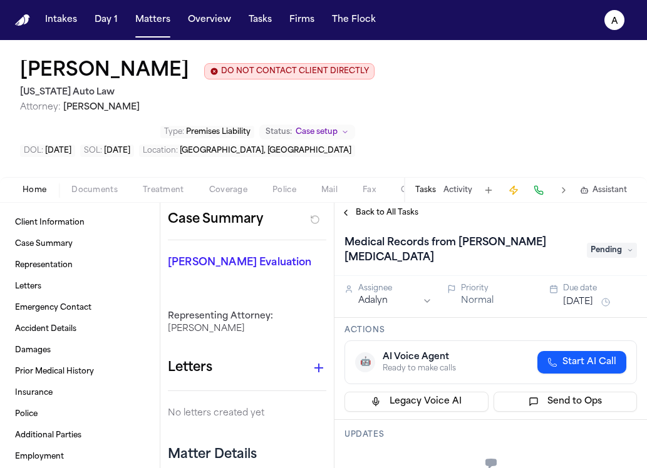
click at [605, 243] on span "Pending" at bounding box center [611, 250] width 50 height 15
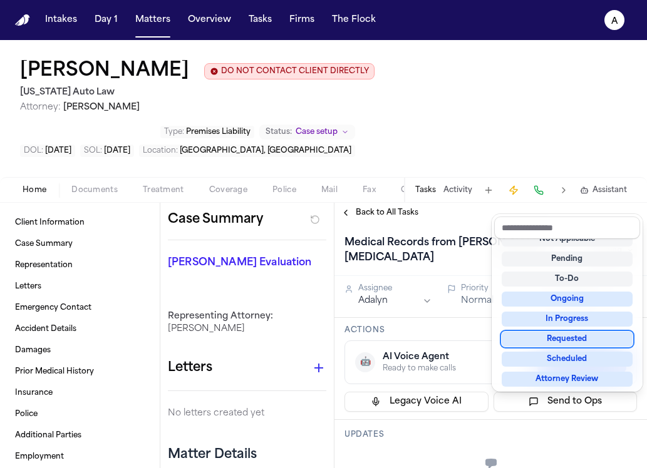
click at [586, 339] on div "Requested" at bounding box center [566, 339] width 131 height 15
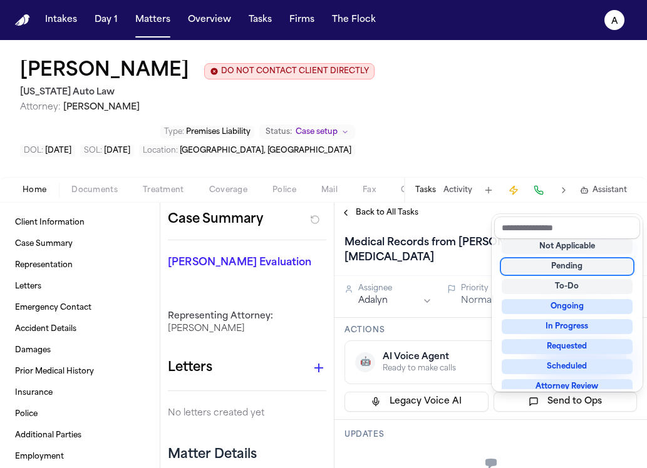
click at [387, 203] on div "Back to All Tasks Medical Records from Ruffini Chiropractic Requested Assignee …" at bounding box center [490, 335] width 312 height 265
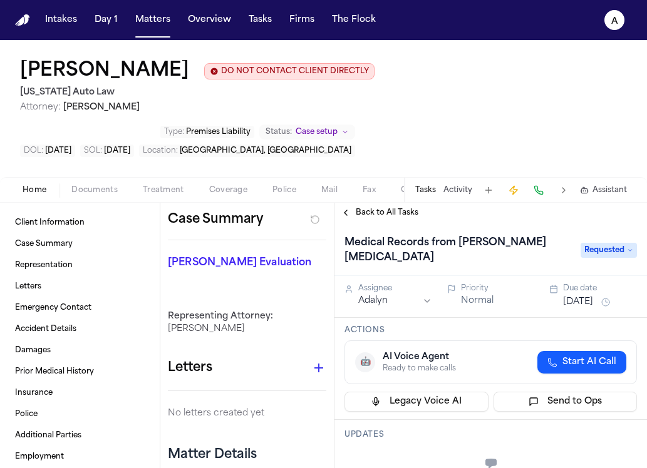
click at [398, 208] on span "Back to All Tasks" at bounding box center [387, 213] width 63 height 10
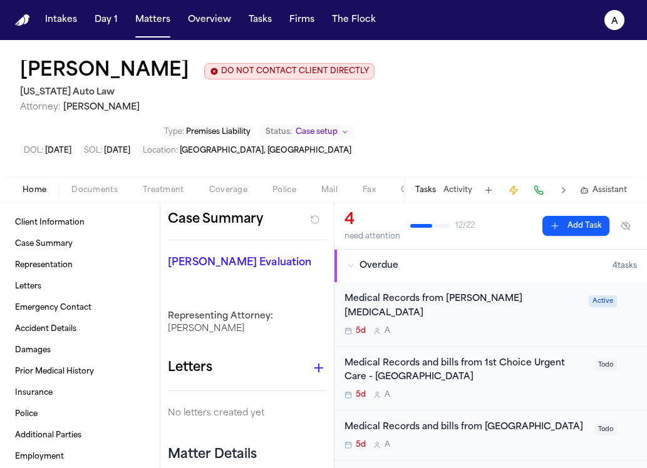
click at [543, 357] on div "Medical Records and bills from 1st Choice Urgent Care - Dearborn West" at bounding box center [465, 371] width 242 height 29
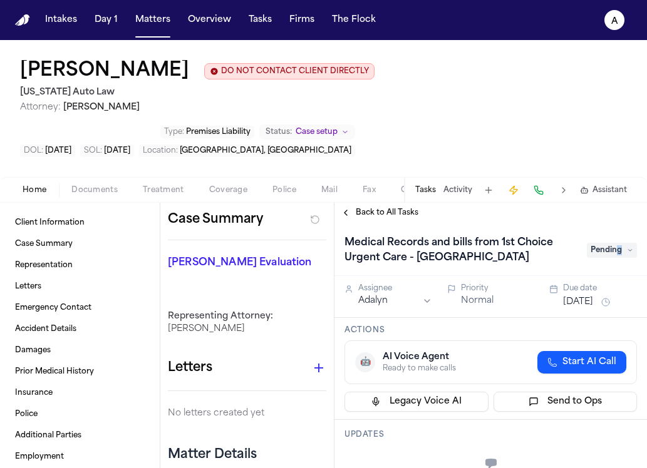
click at [618, 243] on span "Pending" at bounding box center [611, 250] width 50 height 15
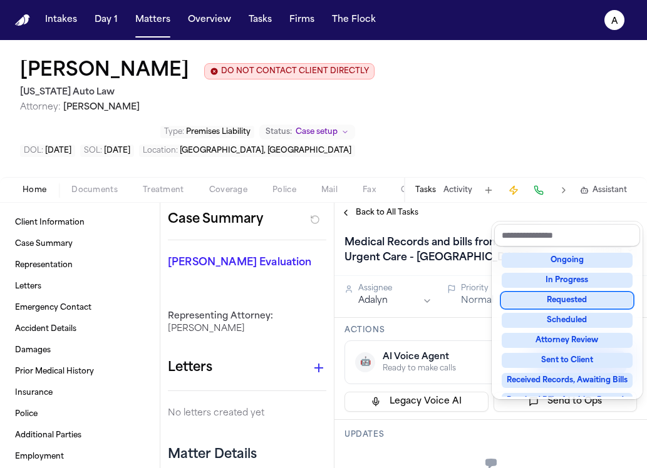
click at [580, 297] on div "Requested" at bounding box center [566, 300] width 131 height 15
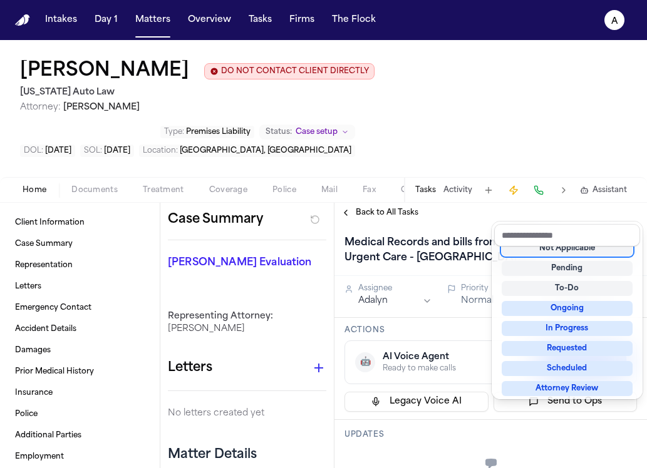
scroll to position [5, 0]
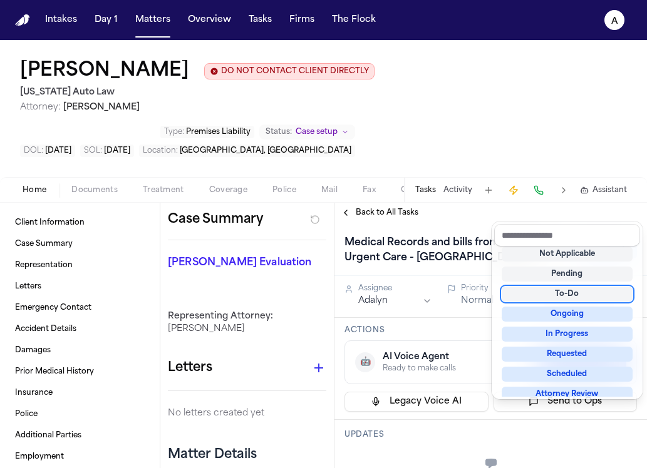
click at [390, 203] on div "Back to All Tasks Medical Records and bills from 1st Choice Urgent Care - Dearb…" at bounding box center [490, 335] width 312 height 265
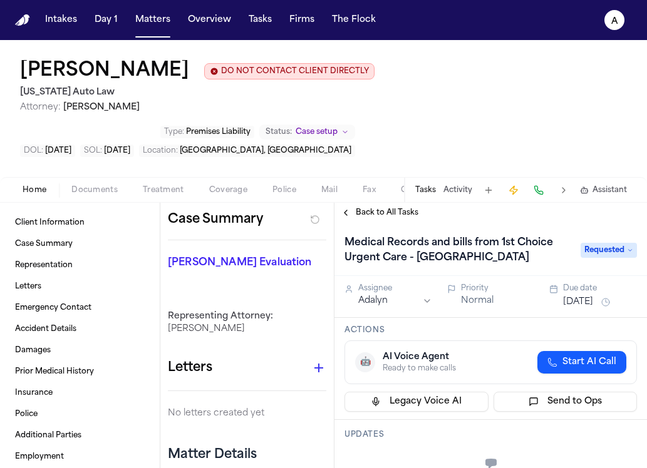
click at [402, 208] on span "Back to All Tasks" at bounding box center [387, 213] width 63 height 10
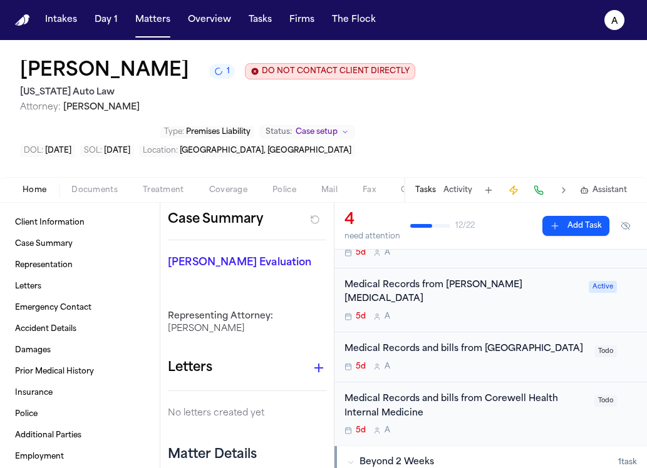
scroll to position [86, 0]
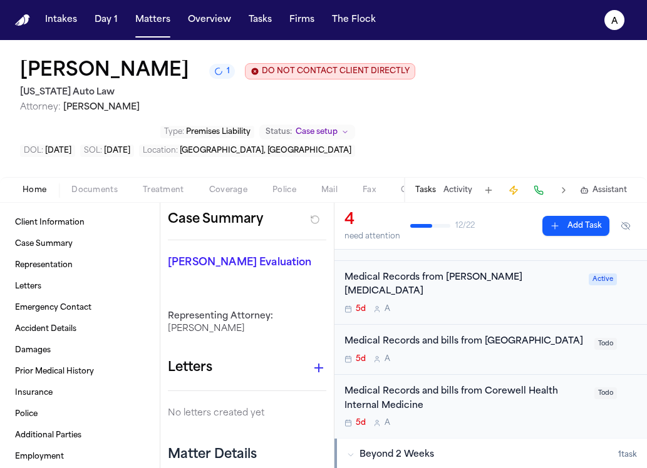
click at [556, 354] on div "5d A" at bounding box center [465, 359] width 242 height 10
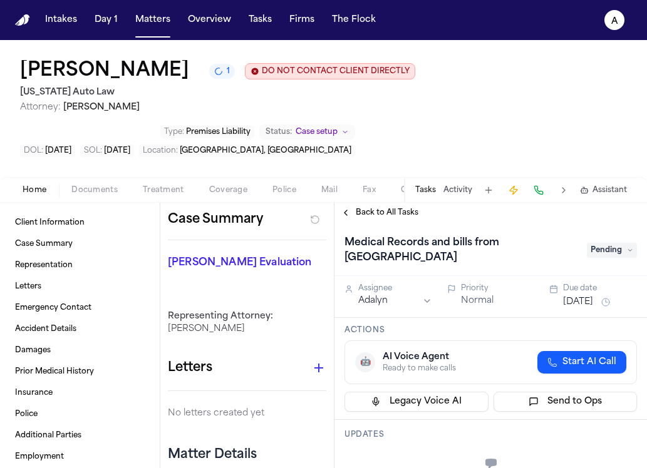
click at [621, 257] on span "Pending" at bounding box center [611, 250] width 50 height 15
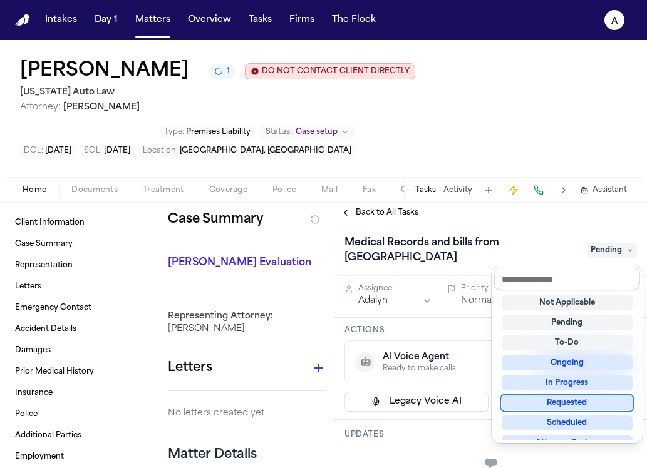
click at [571, 400] on div "Requested" at bounding box center [566, 403] width 131 height 15
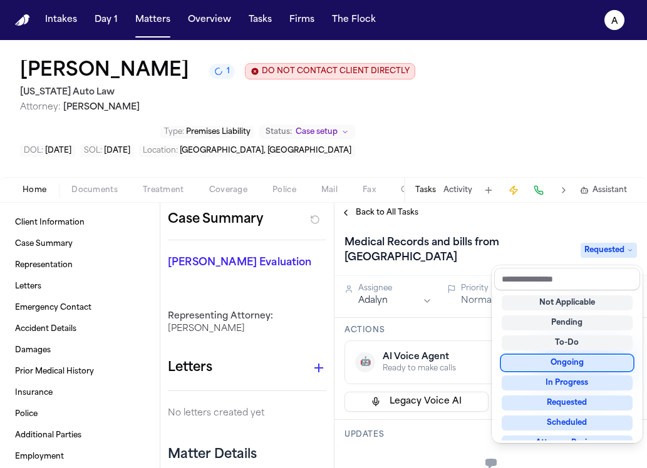
click at [385, 212] on div "Back to All Tasks Medical Records and bills from Garden City Hospital Requested…" at bounding box center [490, 335] width 312 height 265
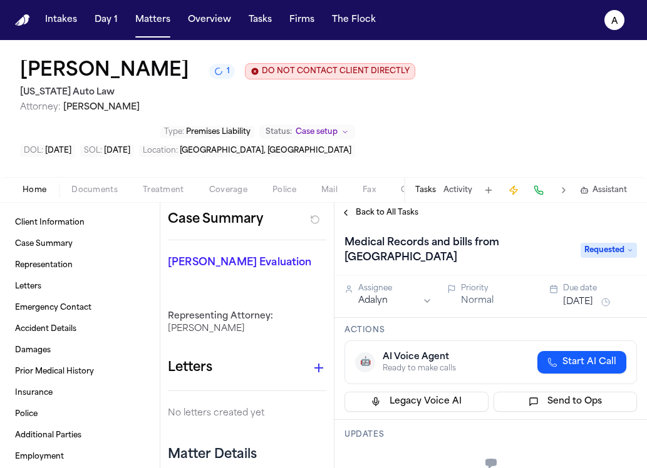
click at [391, 218] on span "Back to All Tasks" at bounding box center [387, 213] width 63 height 10
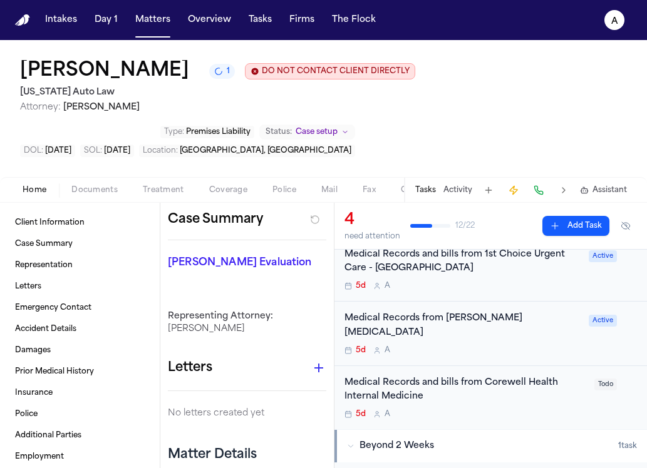
scroll to position [166, 0]
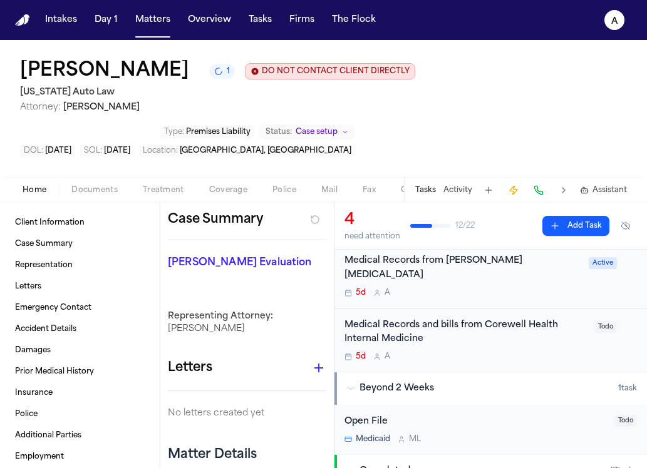
click at [513, 337] on div "Medical Records and bills from Corewell Health Internal Medicine 5d A" at bounding box center [465, 341] width 242 height 44
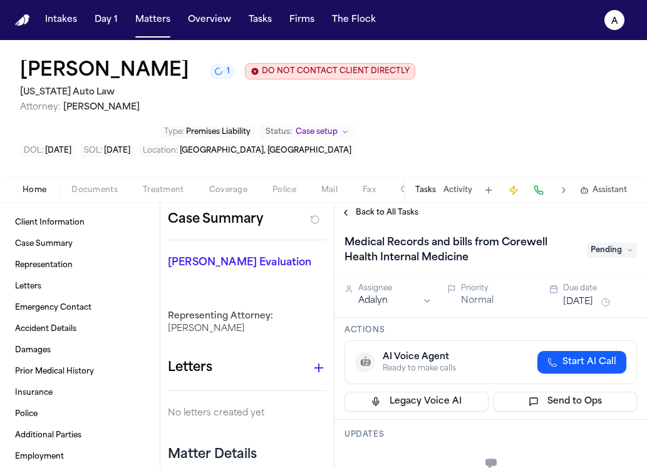
click at [616, 248] on span "Pending" at bounding box center [611, 250] width 50 height 15
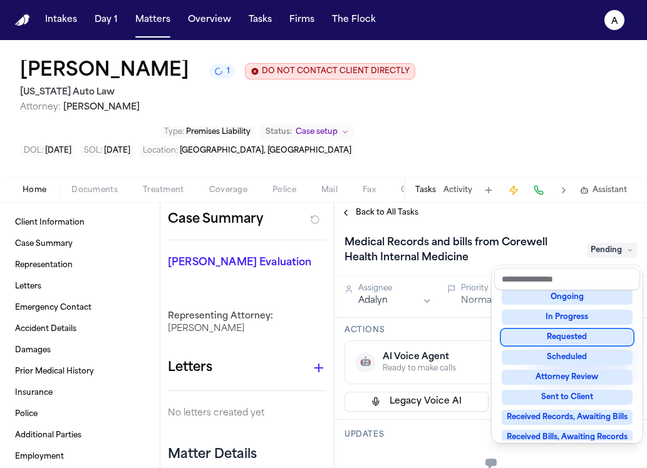
click at [570, 341] on div "Requested" at bounding box center [566, 337] width 131 height 15
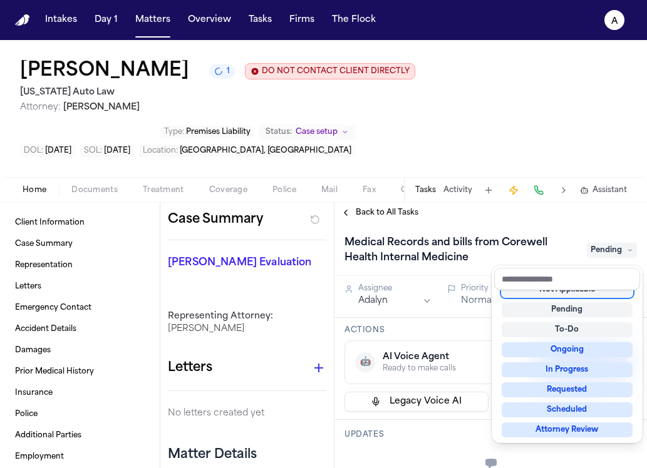
scroll to position [5, 0]
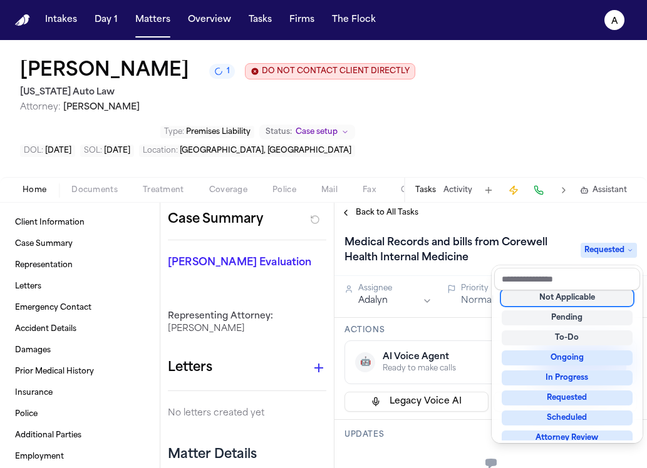
click at [559, 235] on div "Medical Records and bills from Corewell Health Internal Medicine Requested" at bounding box center [490, 249] width 312 height 53
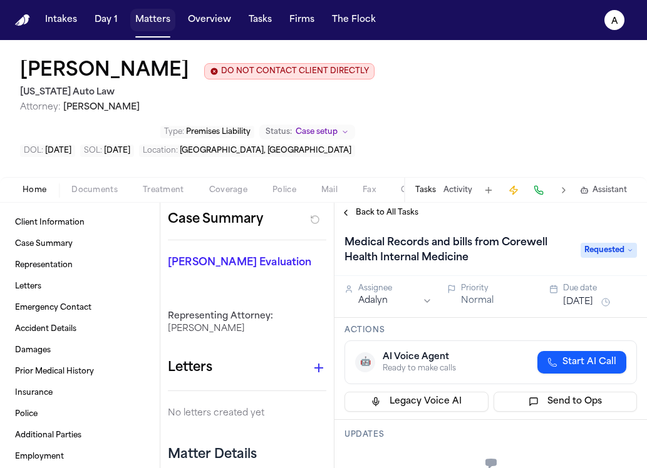
click at [164, 26] on button "Matters" at bounding box center [152, 20] width 45 height 23
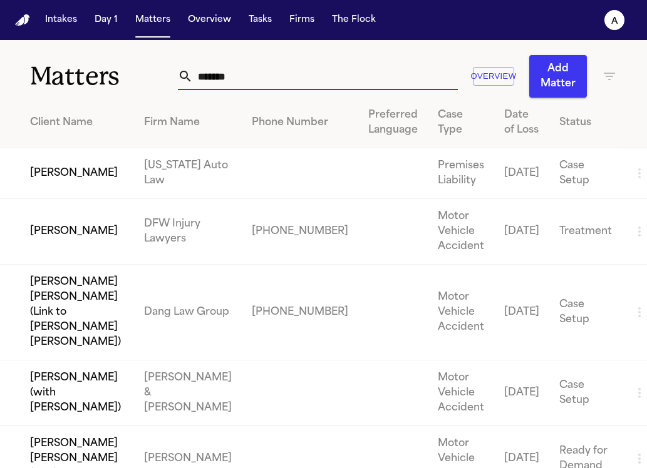
drag, startPoint x: 250, startPoint y: 78, endPoint x: 91, endPoint y: 64, distance: 159.6
click at [91, 64] on div "Matters ****** Overview Add Matter" at bounding box center [323, 69] width 647 height 58
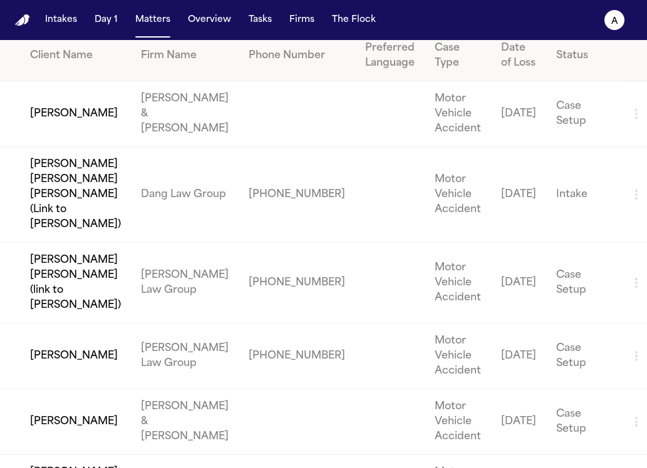
scroll to position [91, 0]
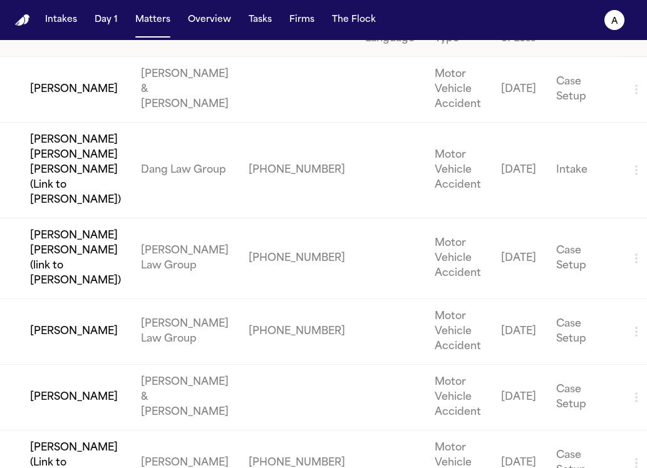
type input "******"
click at [103, 299] on td "Isabel Saucier" at bounding box center [65, 332] width 131 height 66
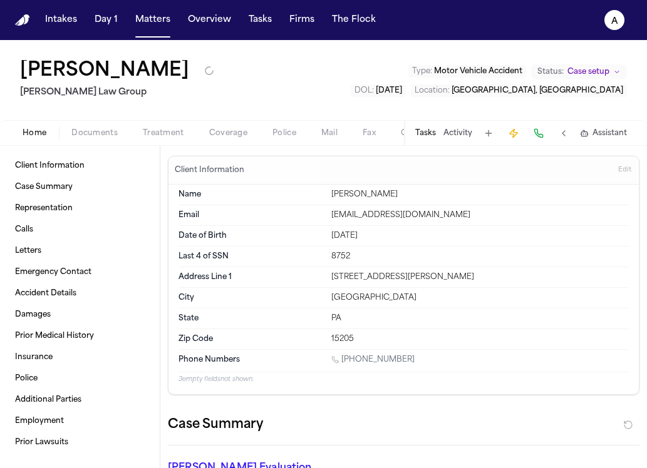
click at [433, 128] on button "Tasks" at bounding box center [425, 133] width 21 height 10
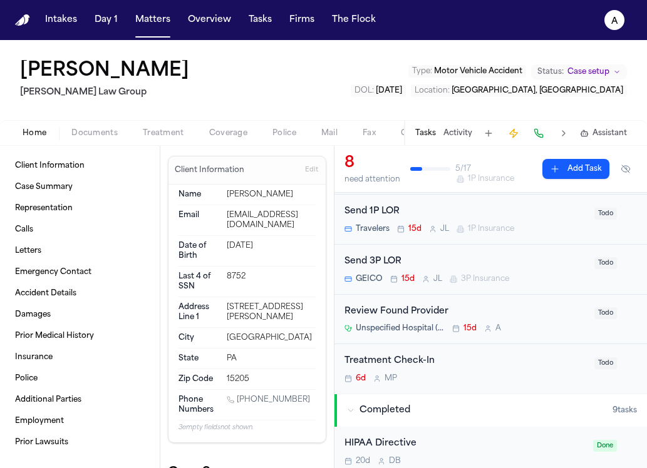
scroll to position [123, 0]
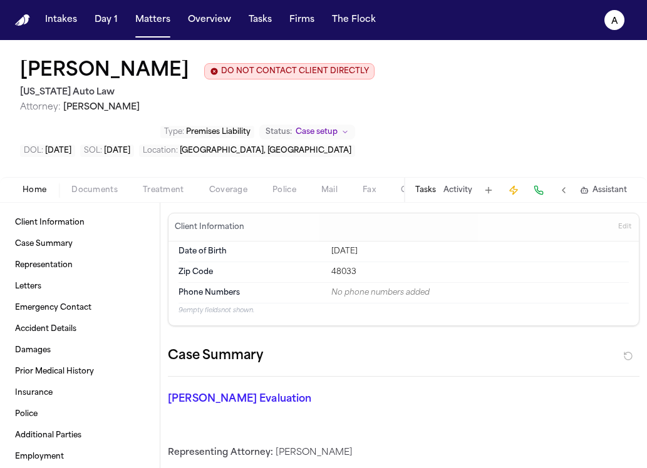
click at [429, 185] on button "Tasks" at bounding box center [425, 190] width 21 height 10
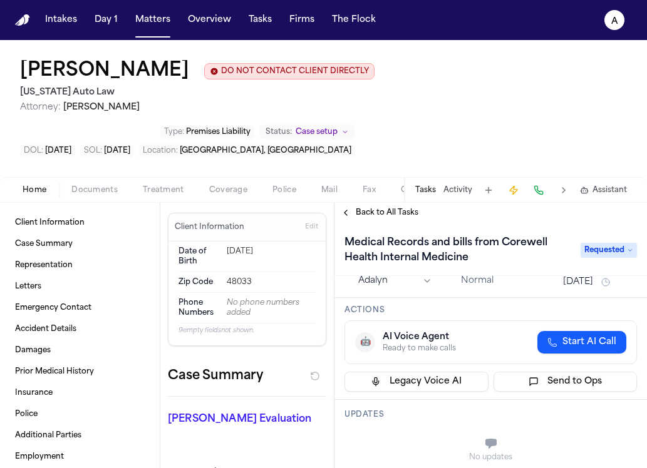
scroll to position [16, 0]
